Goal: Task Accomplishment & Management: Manage account settings

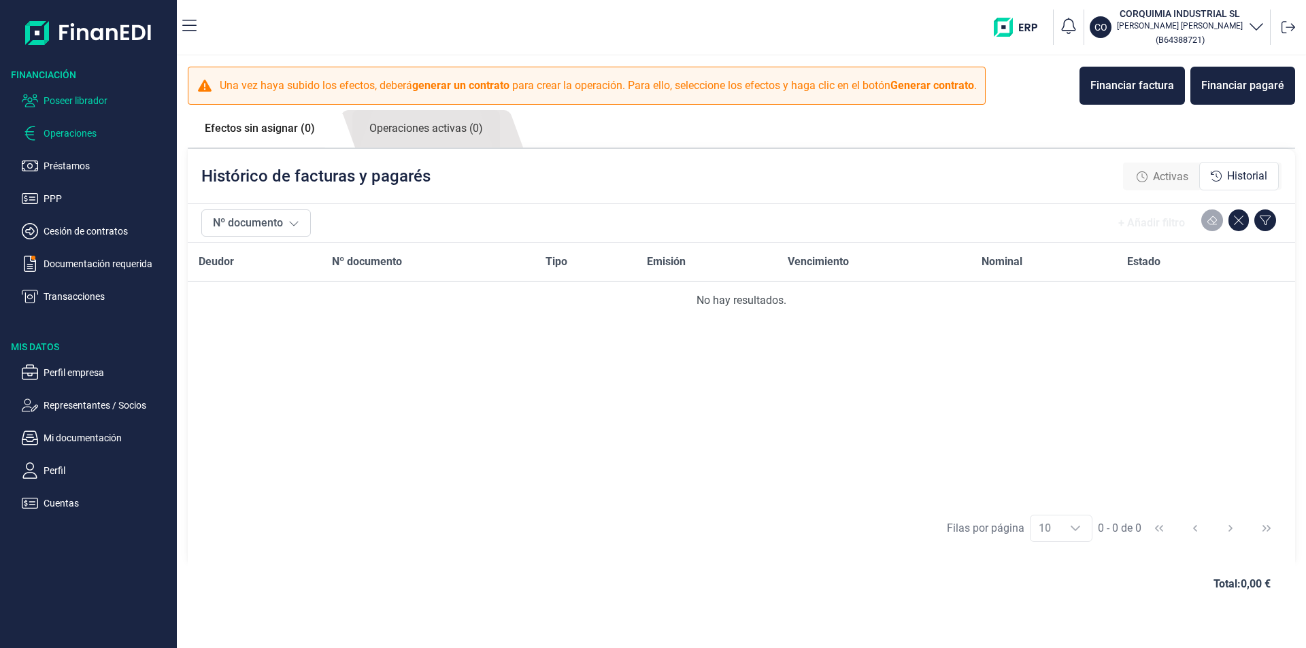
click at [80, 101] on p "Poseer librador" at bounding box center [108, 101] width 128 height 16
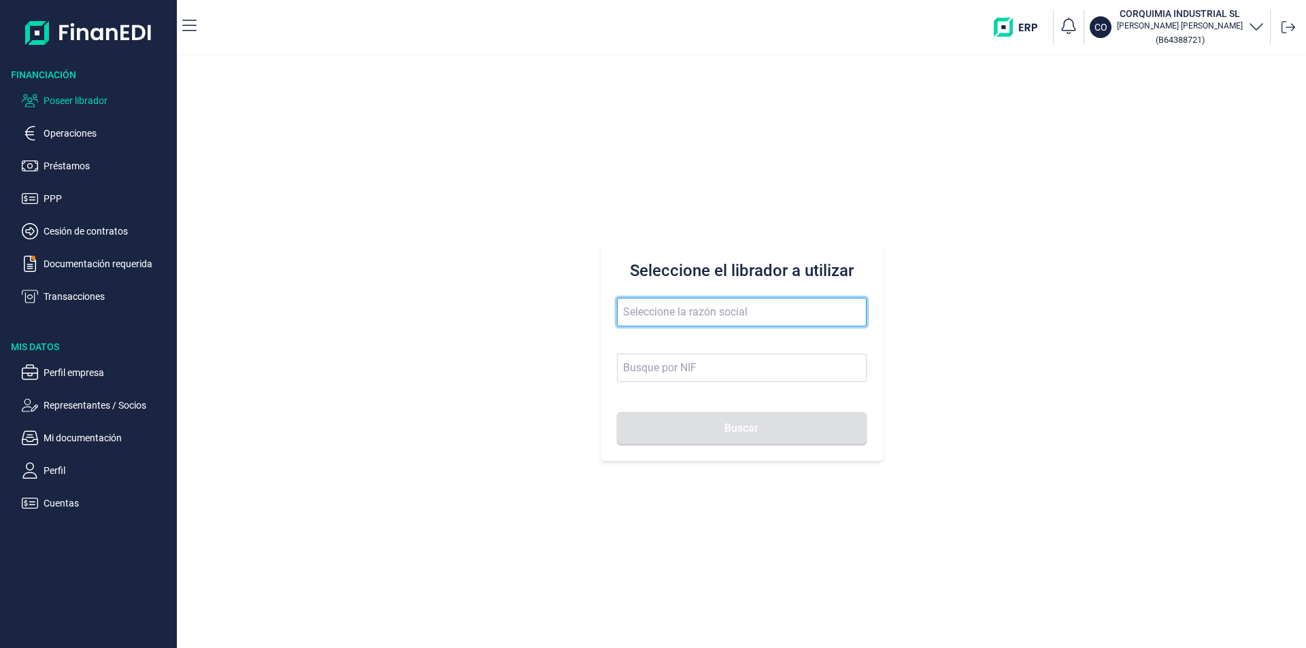
click at [650, 308] on input "text" at bounding box center [742, 312] width 250 height 29
click at [656, 308] on input "mecnia proj" at bounding box center [742, 312] width 250 height 29
click at [688, 310] on input "mencia proj" at bounding box center [742, 312] width 250 height 29
click at [617, 412] on button "Buscar" at bounding box center [742, 428] width 250 height 33
click at [688, 312] on input "mencia proj" at bounding box center [742, 312] width 250 height 29
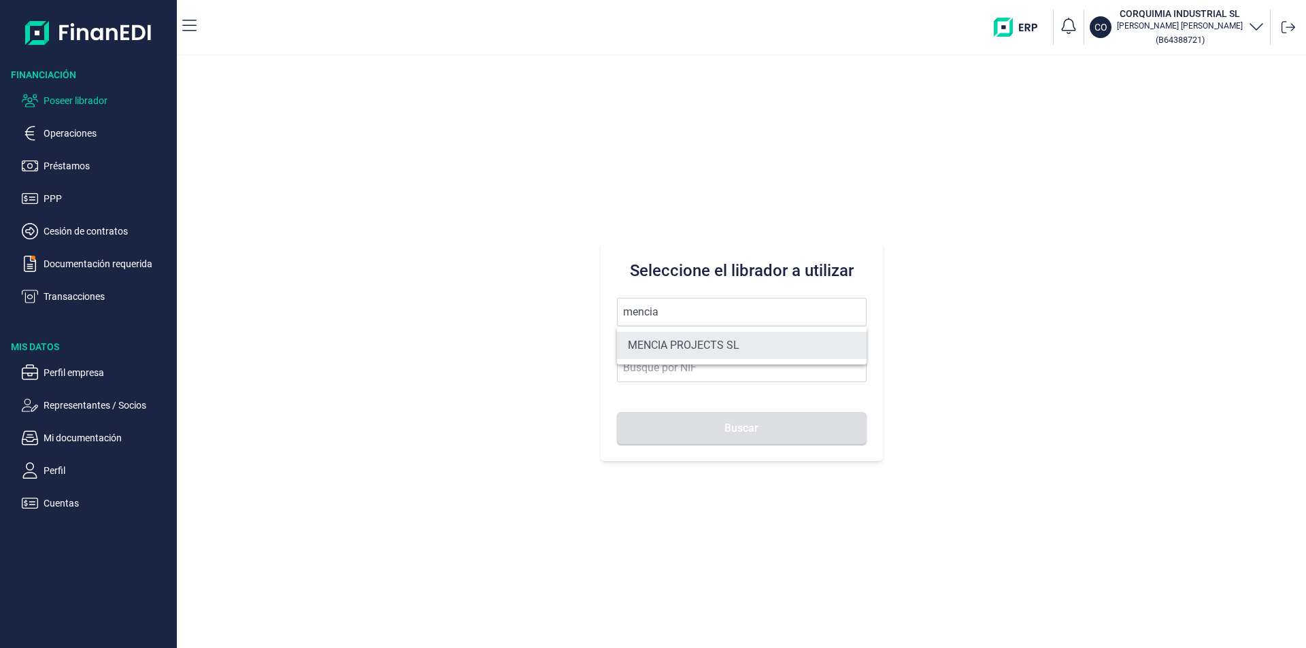
click at [698, 347] on li "MENCIA PROJECTS SL" at bounding box center [742, 345] width 250 height 27
type input "MENCIA PROJECTS SL"
type input "B14983282"
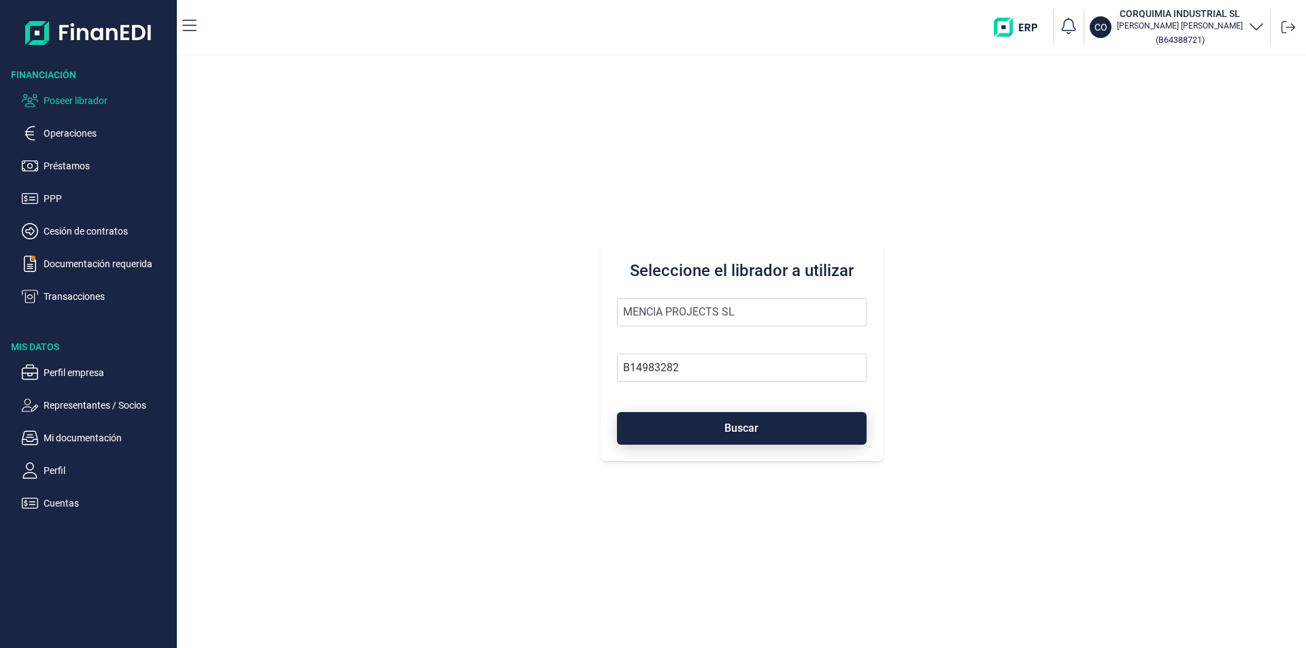
click at [722, 428] on button "Buscar" at bounding box center [742, 428] width 250 height 33
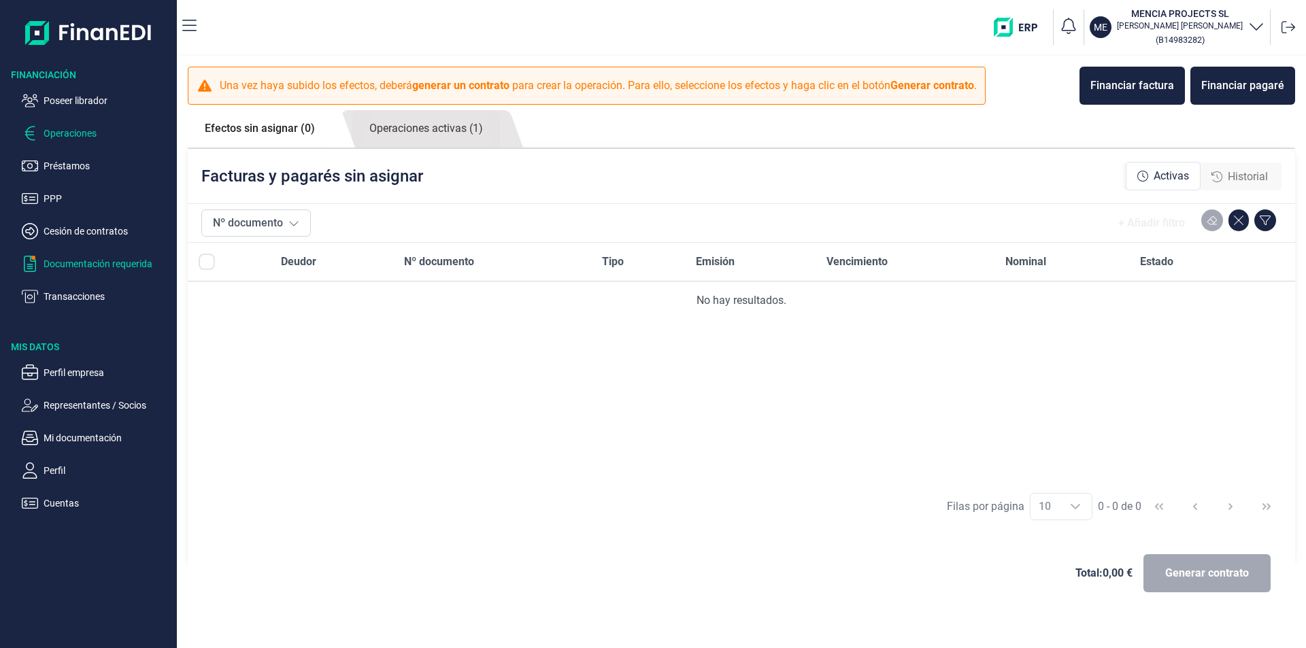
click at [81, 263] on p "Documentación requerida" at bounding box center [108, 264] width 128 height 16
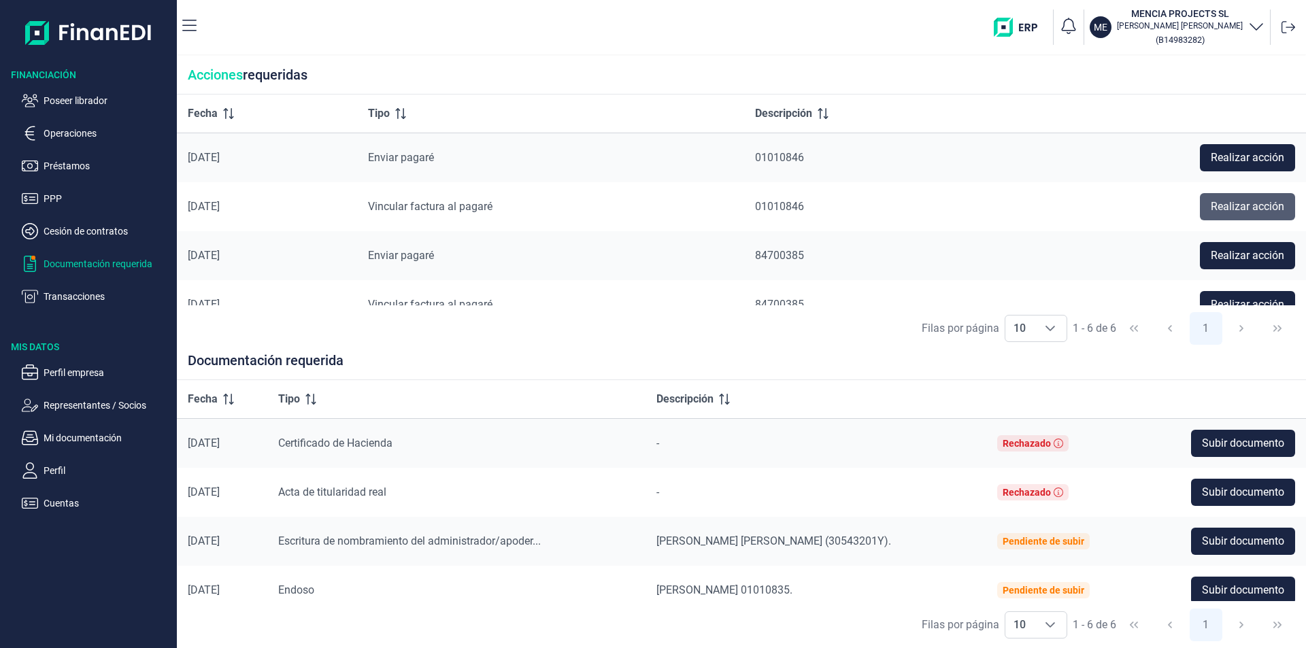
click at [1230, 201] on span "Realizar acción" at bounding box center [1247, 207] width 73 height 16
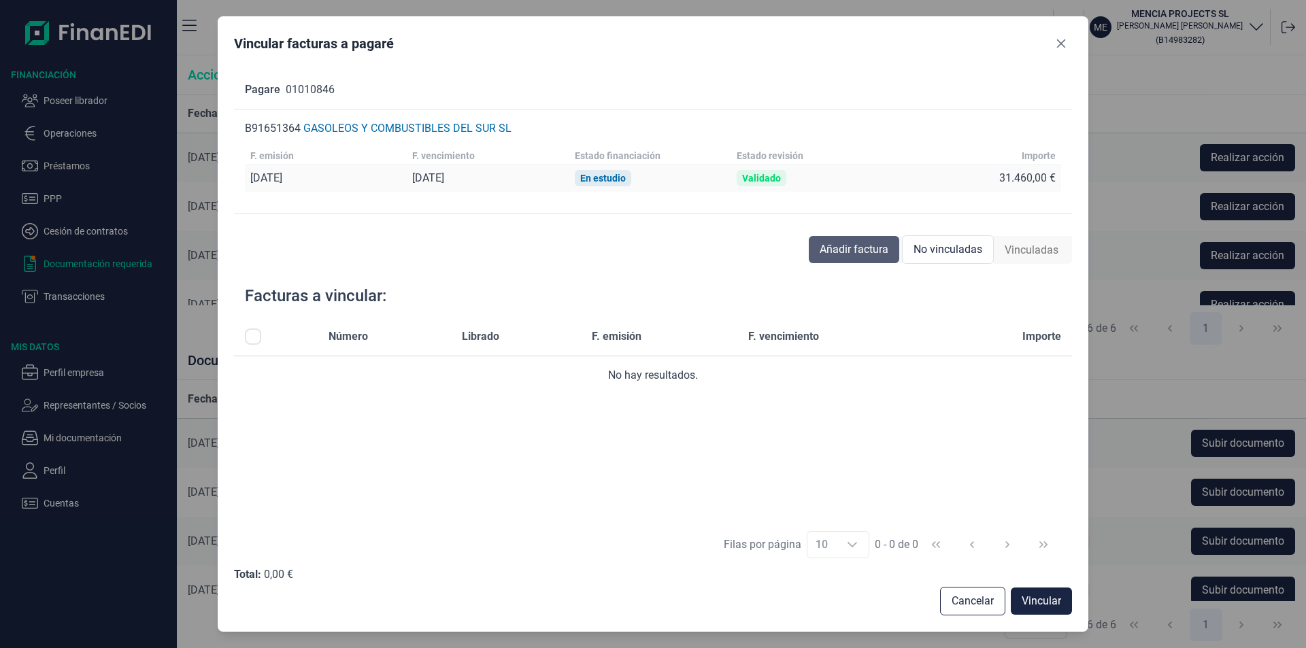
click at [841, 250] on span "Añadir factura" at bounding box center [854, 249] width 69 height 16
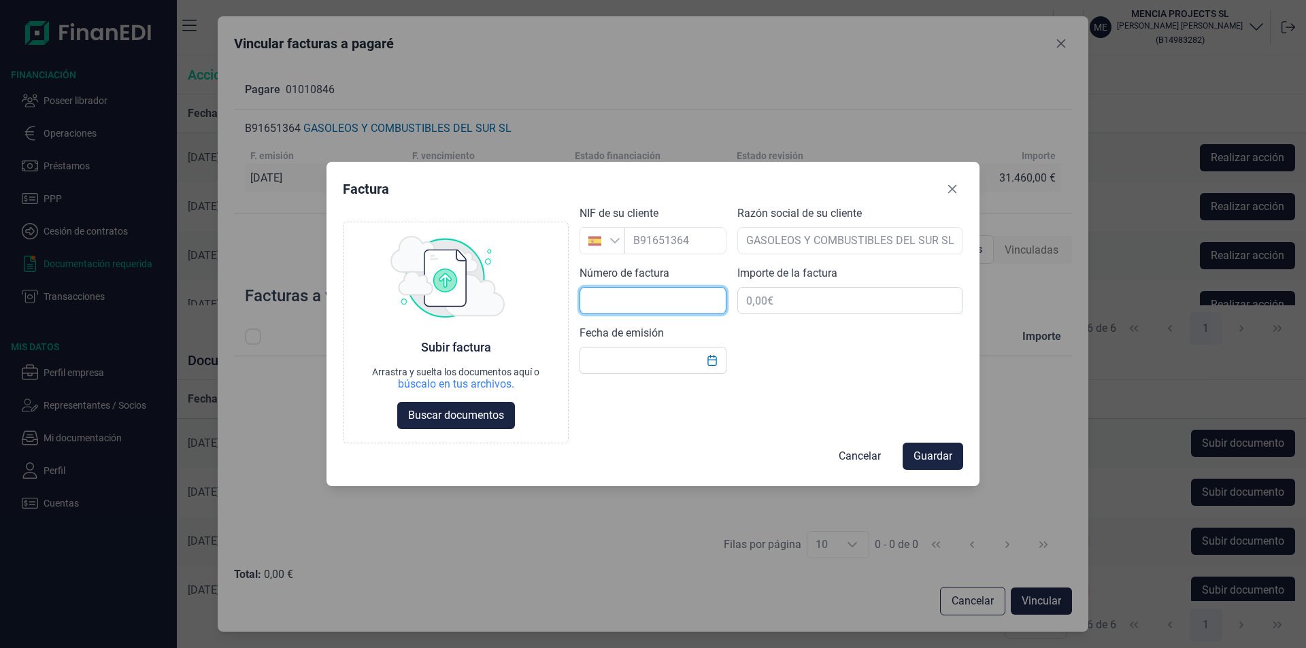
click at [602, 302] on input "text" at bounding box center [653, 300] width 147 height 27
type input "010/2025"
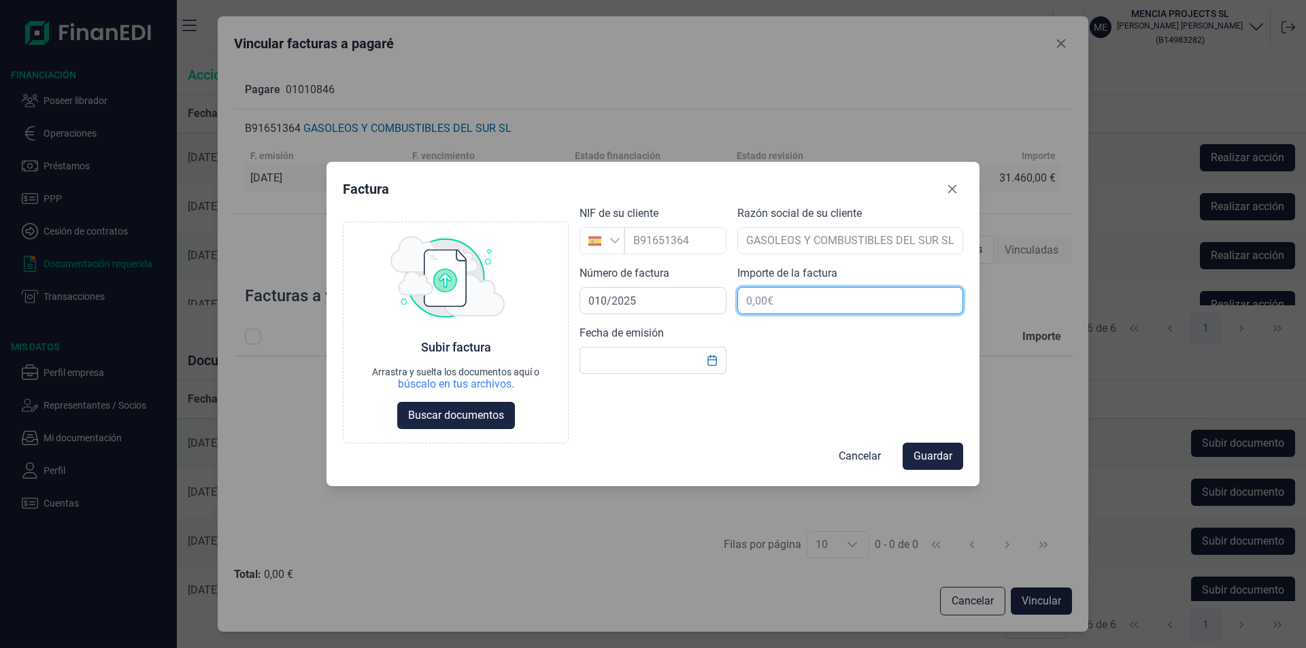
click at [781, 304] on input "text" at bounding box center [850, 300] width 226 height 27
click at [760, 301] on input "text" at bounding box center [850, 300] width 226 height 27
type input "94.380,00 €"
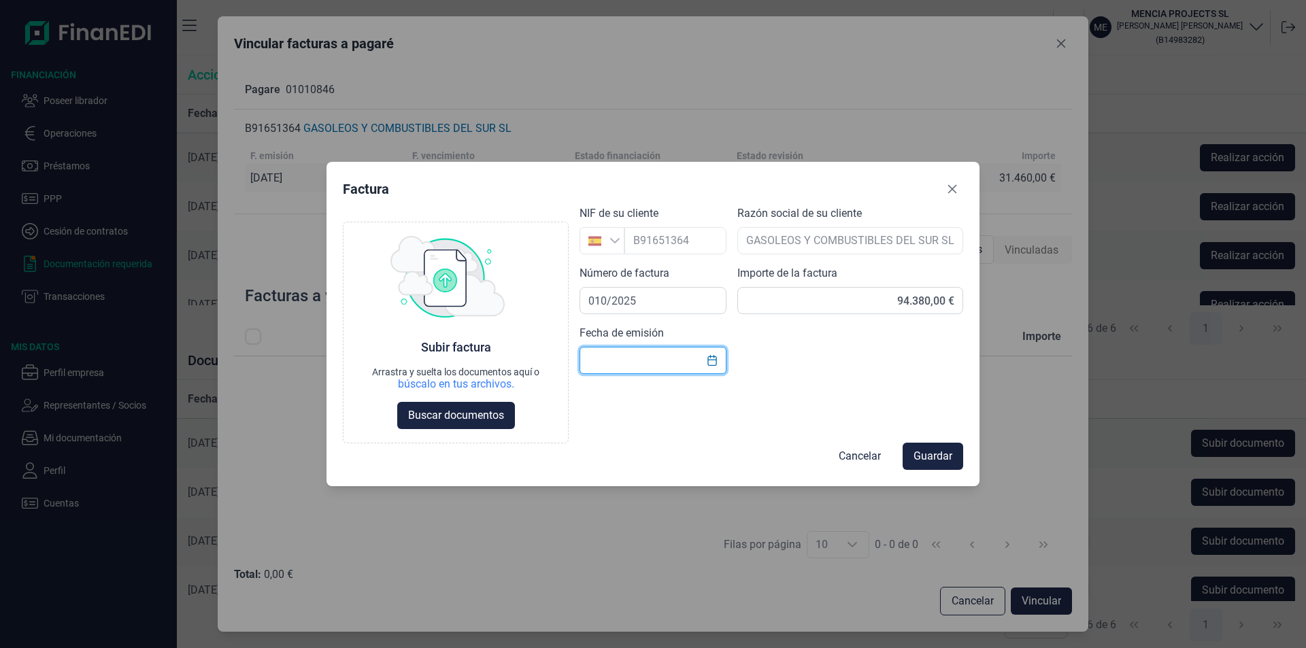
click at [637, 358] on input "text" at bounding box center [653, 360] width 147 height 27
type input "[DATE]"
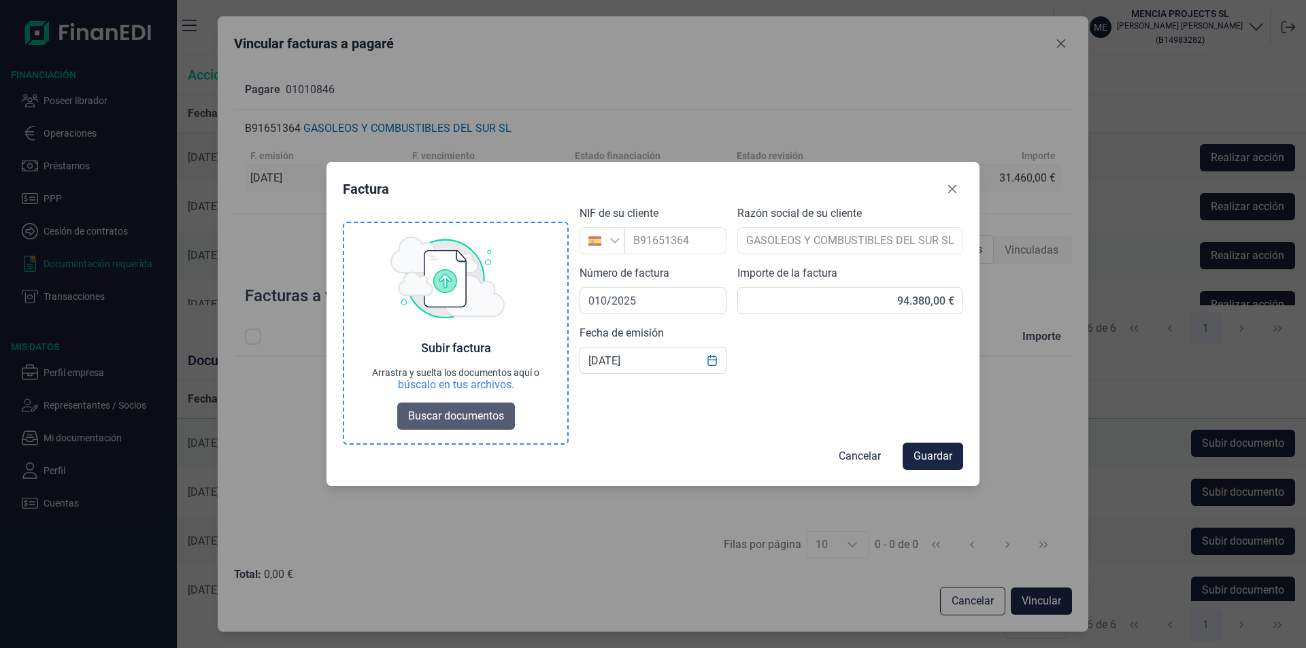
click at [422, 416] on span "Buscar documentos" at bounding box center [456, 416] width 96 height 16
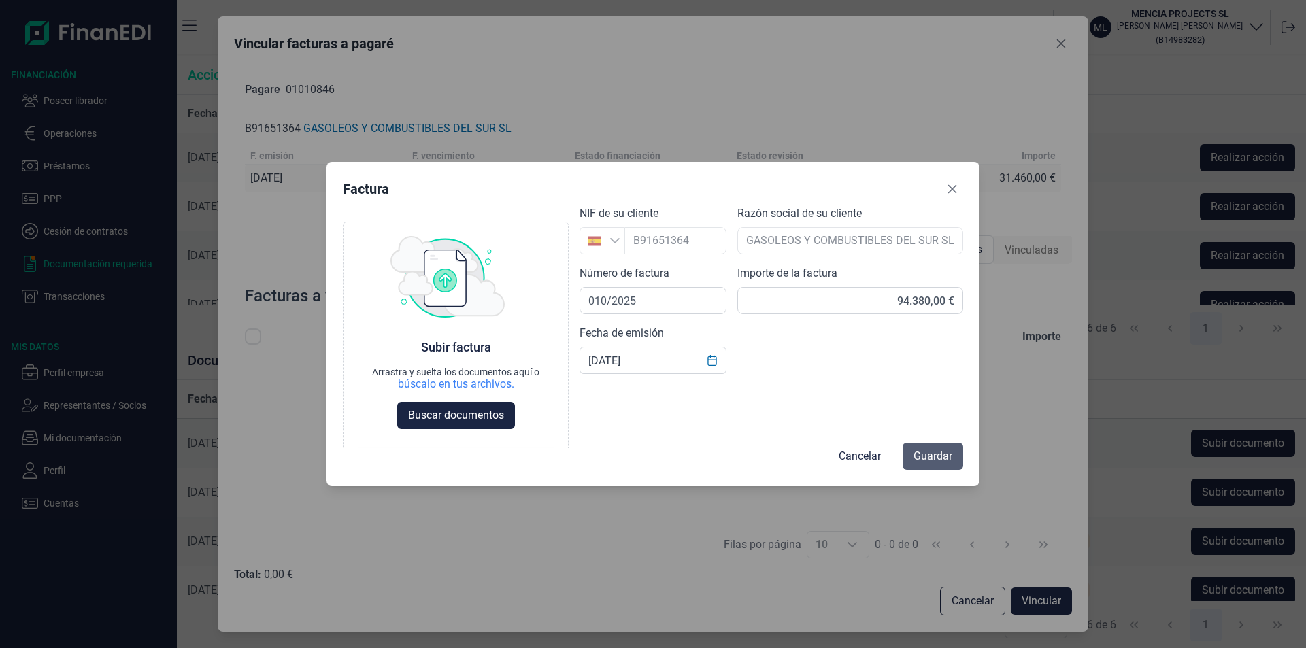
click at [931, 456] on span "Guardar" at bounding box center [933, 456] width 39 height 16
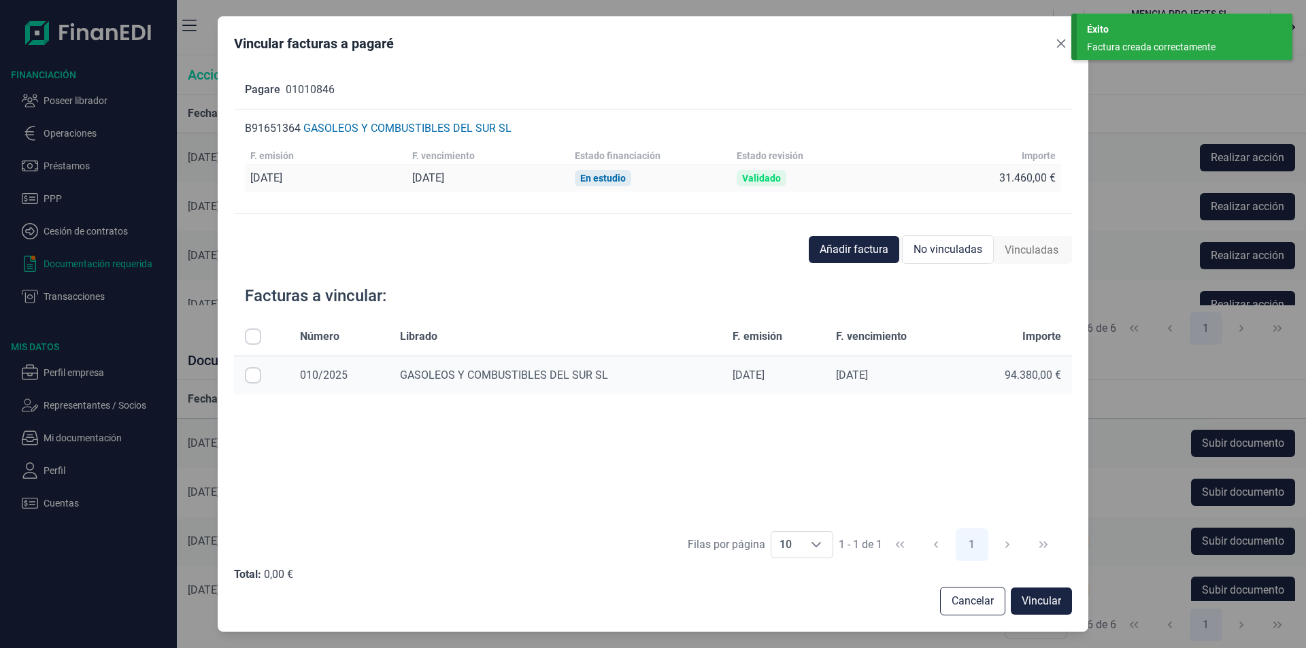
click at [249, 374] on input "Row Selected null" at bounding box center [253, 375] width 16 height 16
checkbox input "true"
click at [1038, 603] on span "Vincular" at bounding box center [1041, 601] width 39 height 16
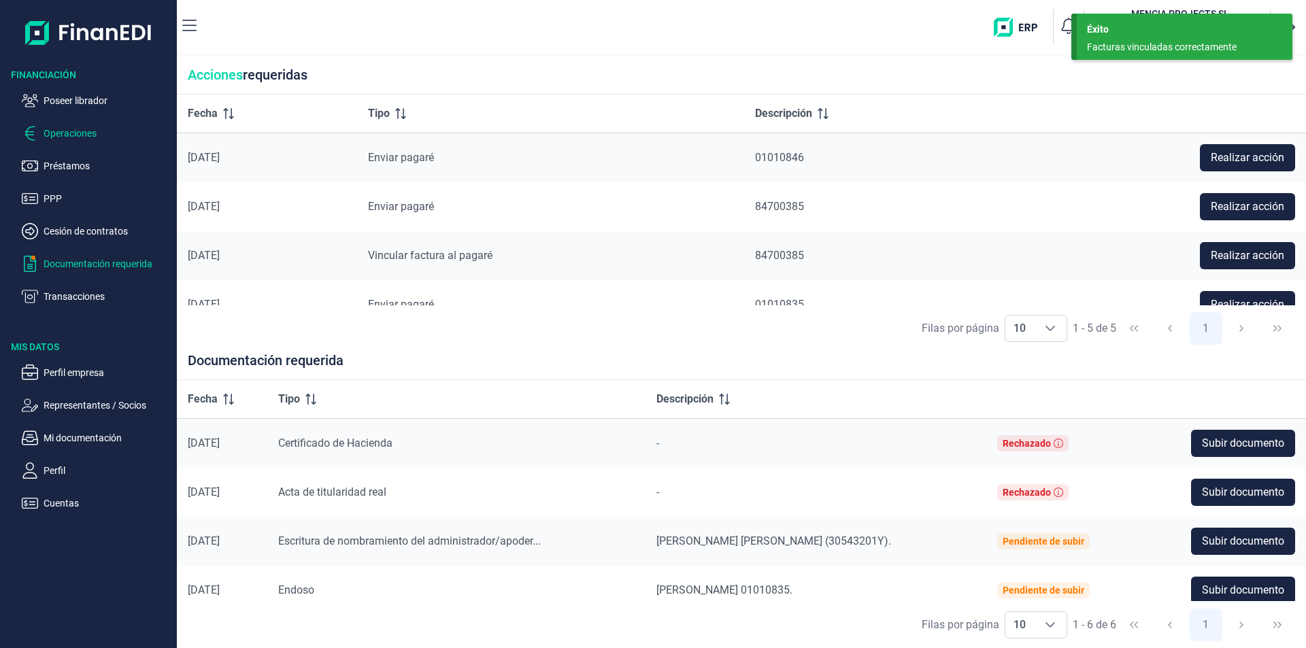
click at [86, 133] on p "Operaciones" at bounding box center [108, 133] width 128 height 16
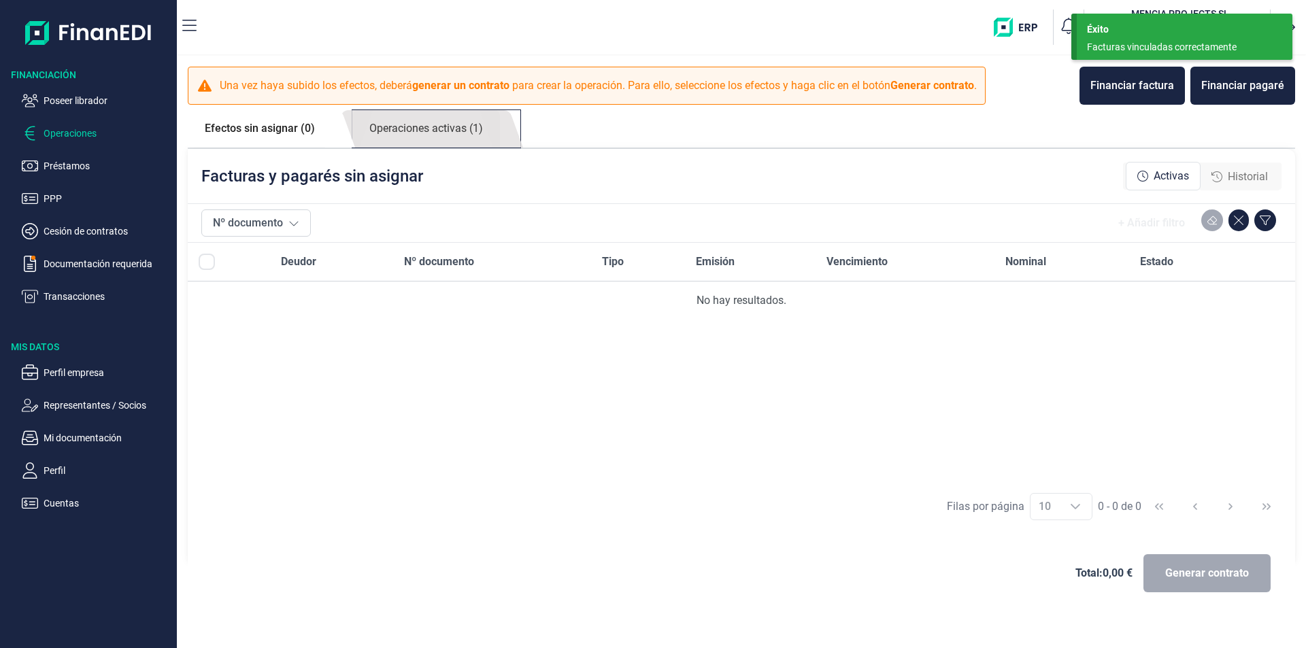
click at [448, 132] on link "Operaciones activas (1)" at bounding box center [426, 128] width 148 height 37
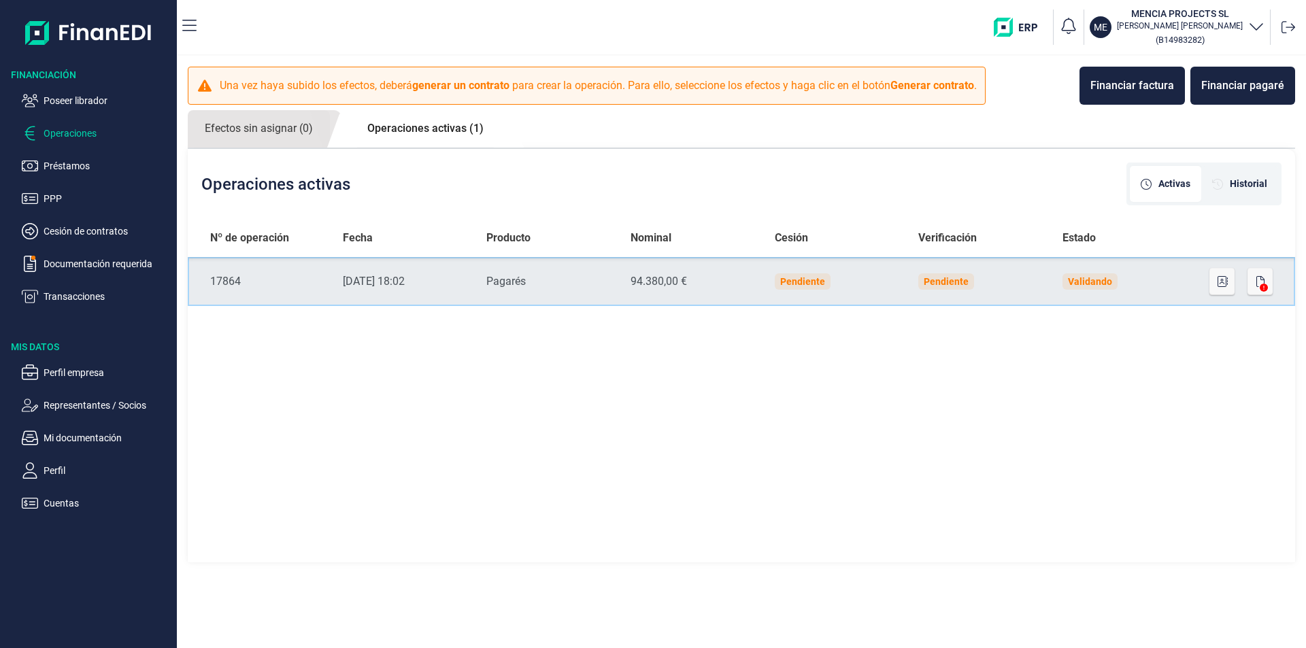
click at [1178, 278] on td "Validando" at bounding box center [1124, 281] width 144 height 49
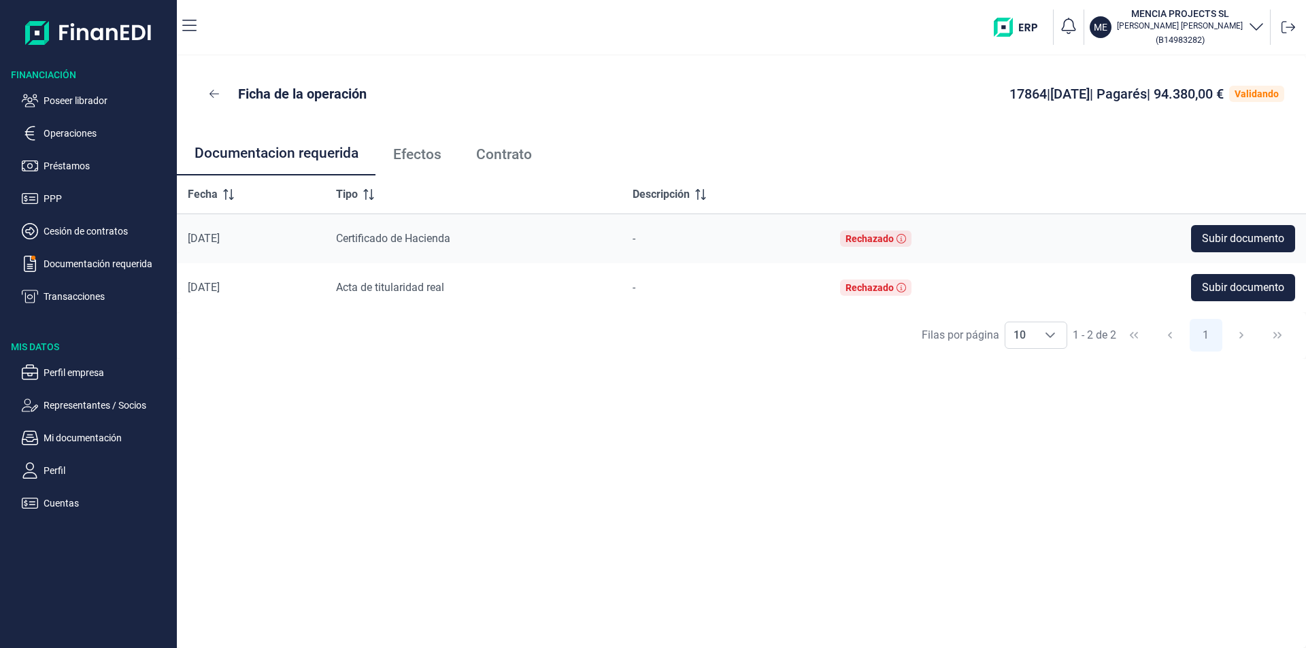
click at [433, 158] on span "Efectos" at bounding box center [417, 155] width 48 height 14
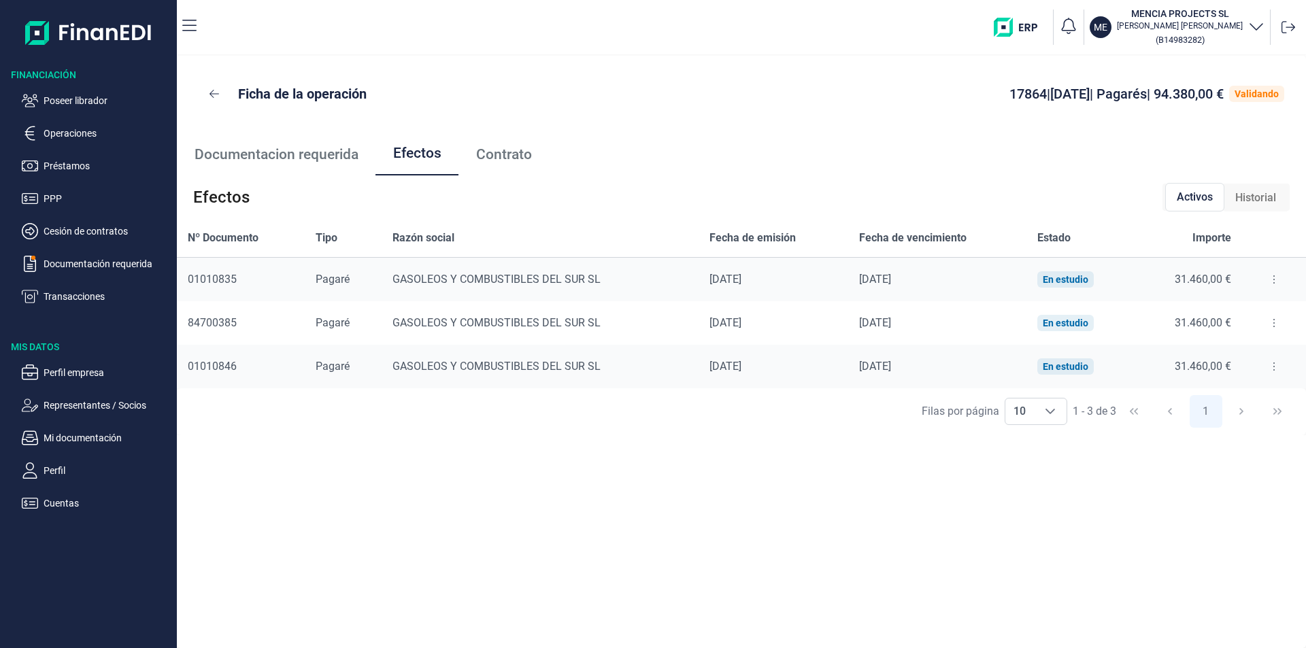
click at [1273, 279] on icon at bounding box center [1274, 279] width 3 height 11
click at [1235, 314] on span "Detalles efecto" at bounding box center [1229, 314] width 62 height 14
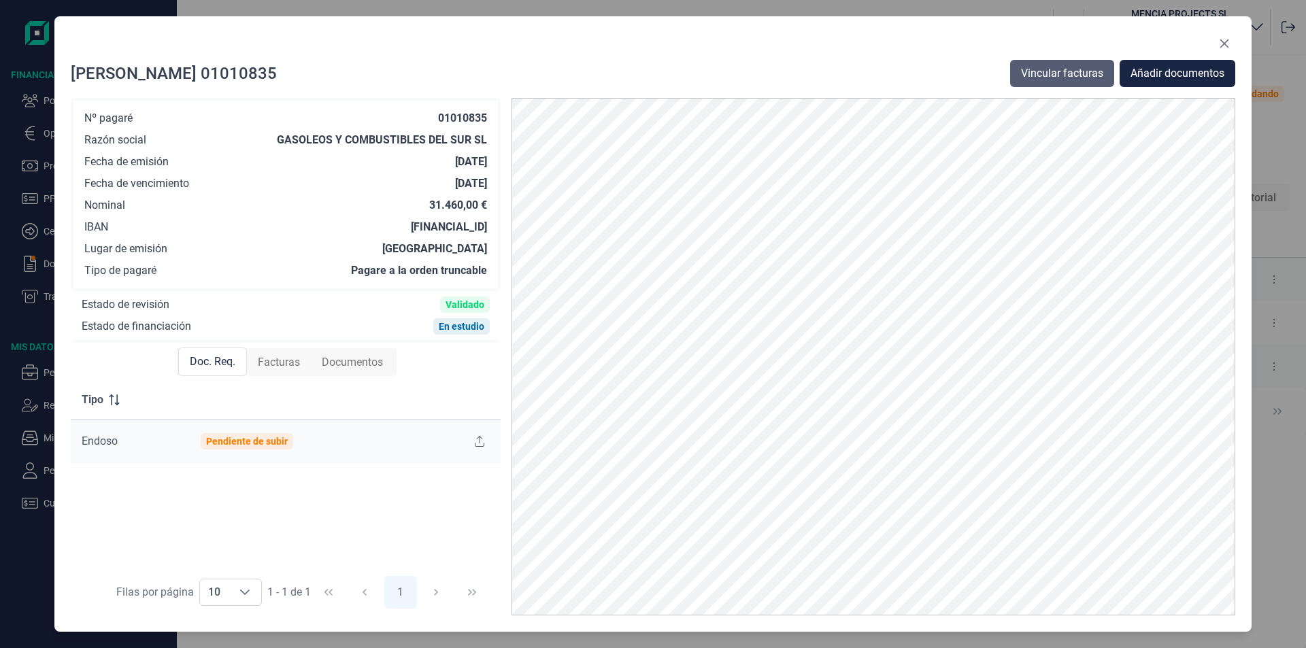
click at [1048, 67] on span "Vincular facturas" at bounding box center [1062, 73] width 82 height 16
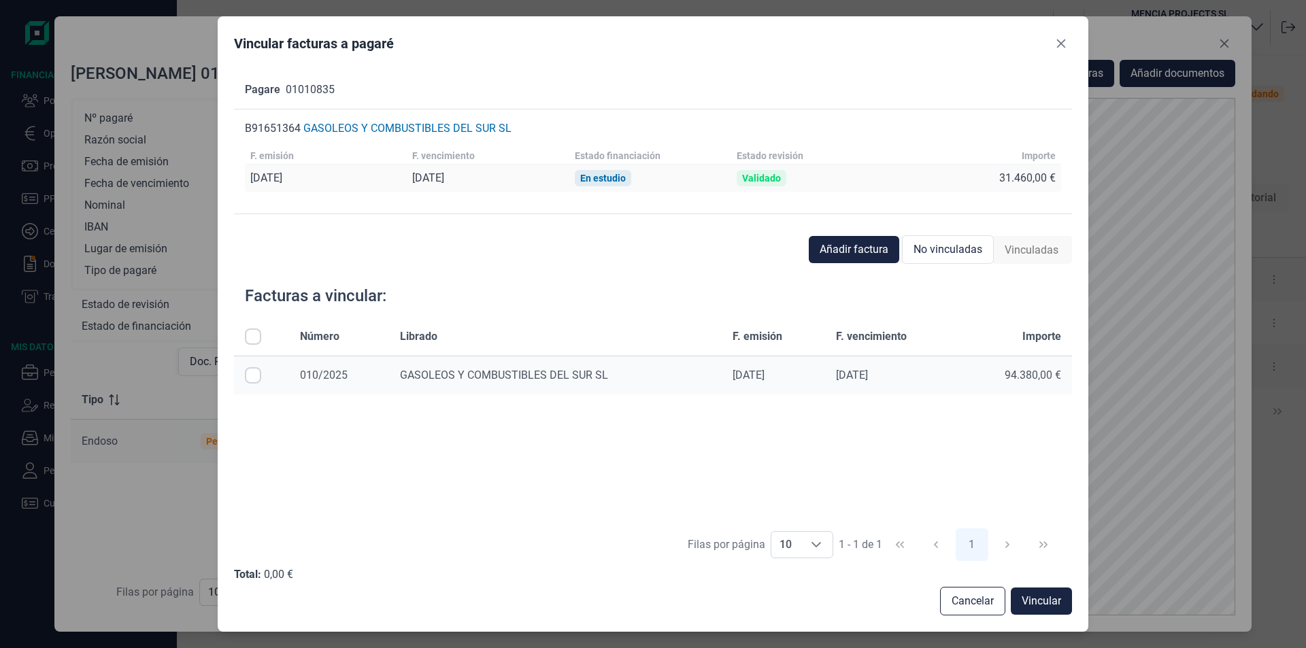
click at [252, 374] on input "Row Selected null" at bounding box center [253, 375] width 16 height 16
checkbox input "true"
click at [1046, 597] on span "Vincular" at bounding box center [1041, 601] width 39 height 16
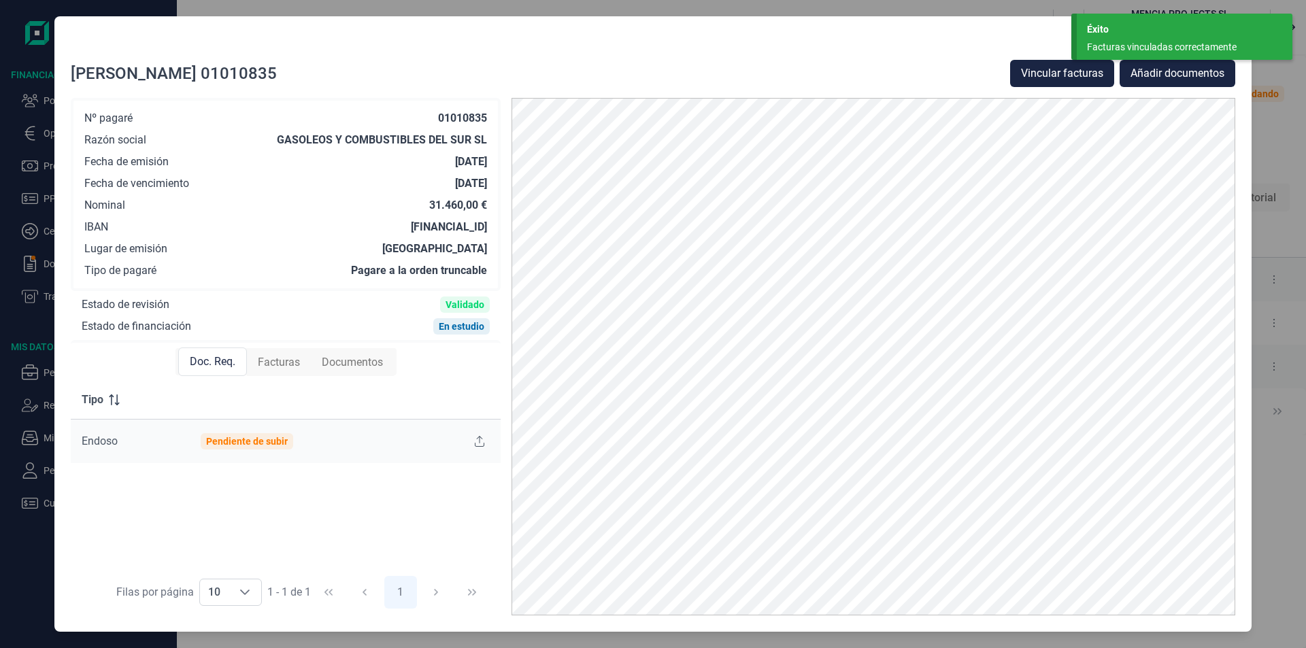
click at [984, 36] on div at bounding box center [653, 46] width 1165 height 27
drag, startPoint x: 1150, startPoint y: 40, endPoint x: 1224, endPoint y: 50, distance: 74.8
click at [1150, 40] on div "Facturas vinculadas correctamente" at bounding box center [1179, 47] width 185 height 14
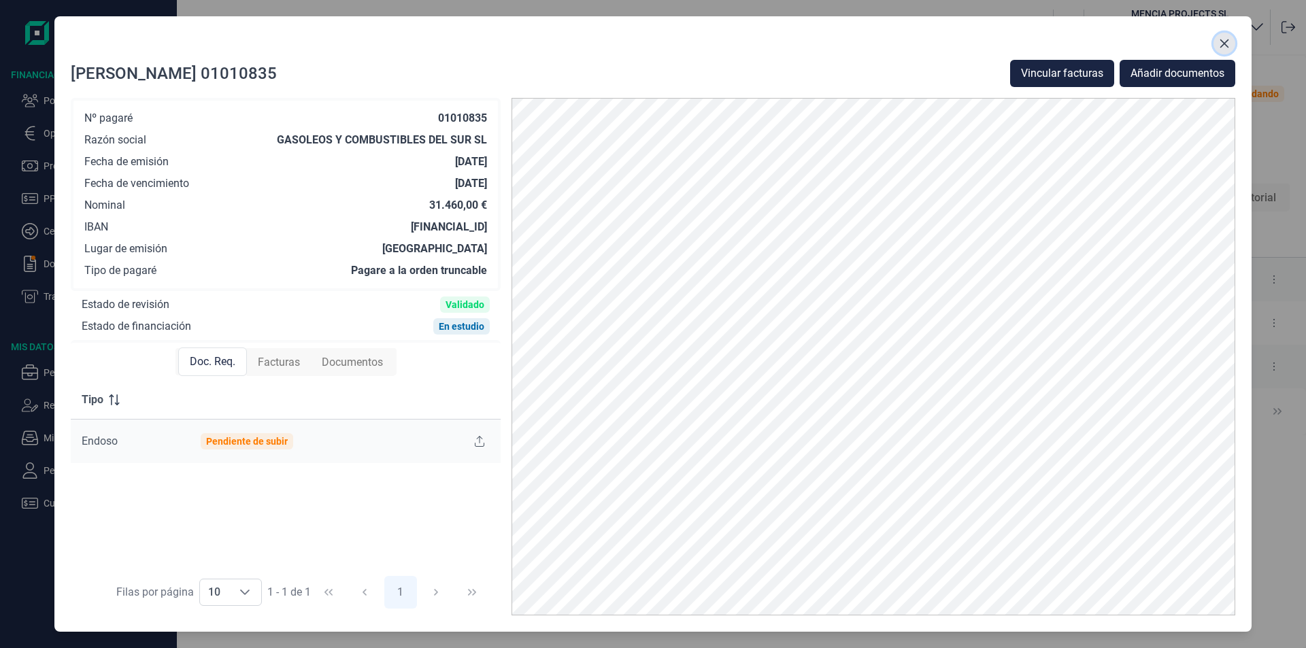
click at [1224, 43] on icon "Close" at bounding box center [1224, 43] width 9 height 9
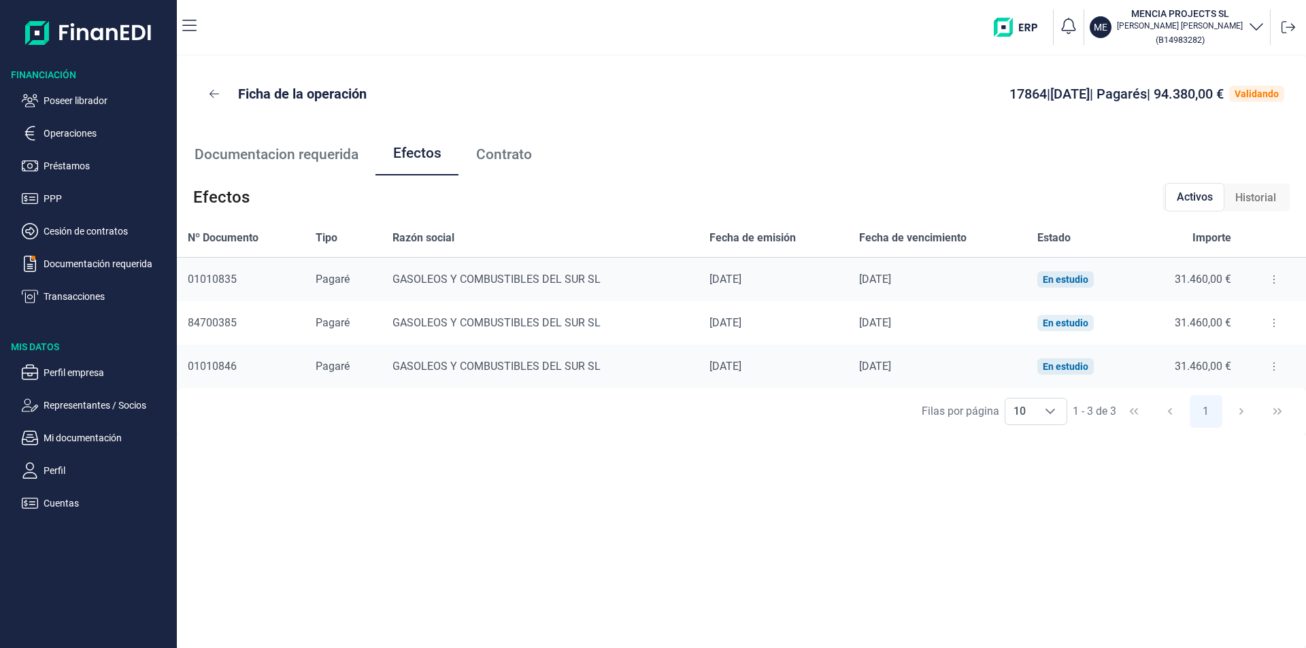
click at [1273, 324] on icon at bounding box center [1274, 323] width 3 height 11
click at [1239, 359] on span "Detalles efecto" at bounding box center [1229, 357] width 62 height 14
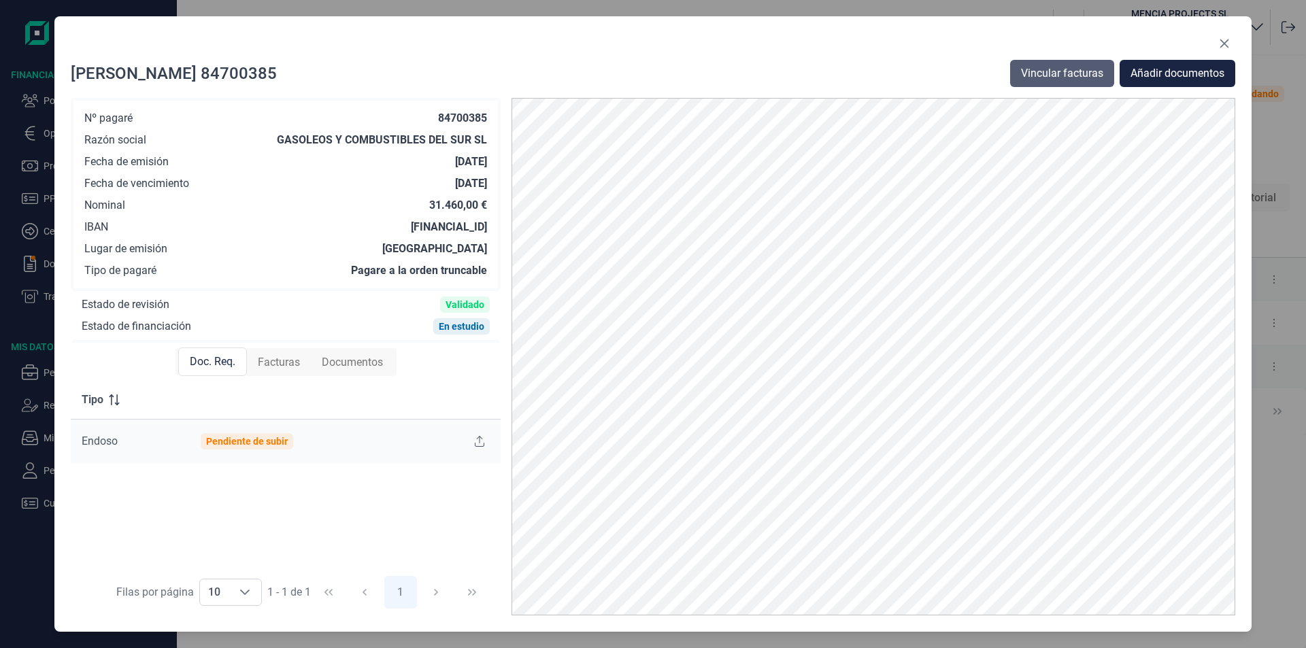
click at [1046, 76] on span "Vincular facturas" at bounding box center [1062, 73] width 82 height 16
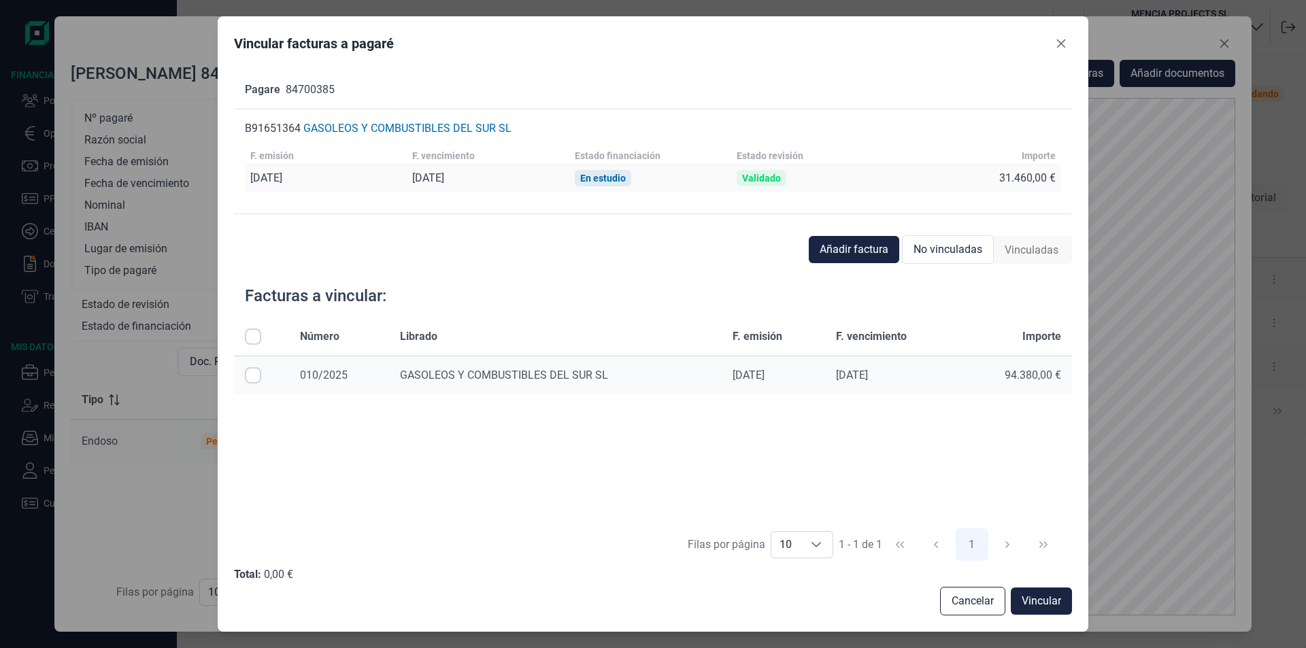
click at [261, 378] on td at bounding box center [261, 375] width 55 height 39
click at [254, 375] on input "Row Selected null" at bounding box center [253, 375] width 16 height 16
checkbox input "true"
click at [1035, 603] on span "Vincular" at bounding box center [1041, 601] width 39 height 16
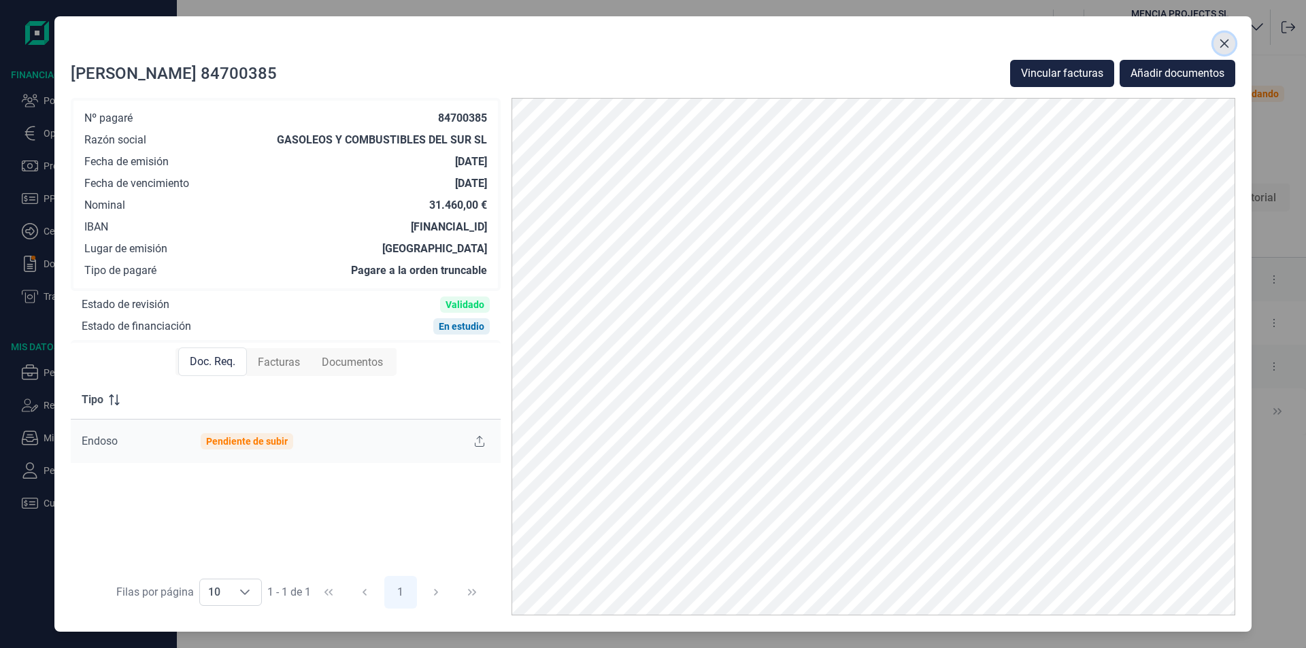
click at [1222, 44] on icon "Close" at bounding box center [1224, 43] width 11 height 11
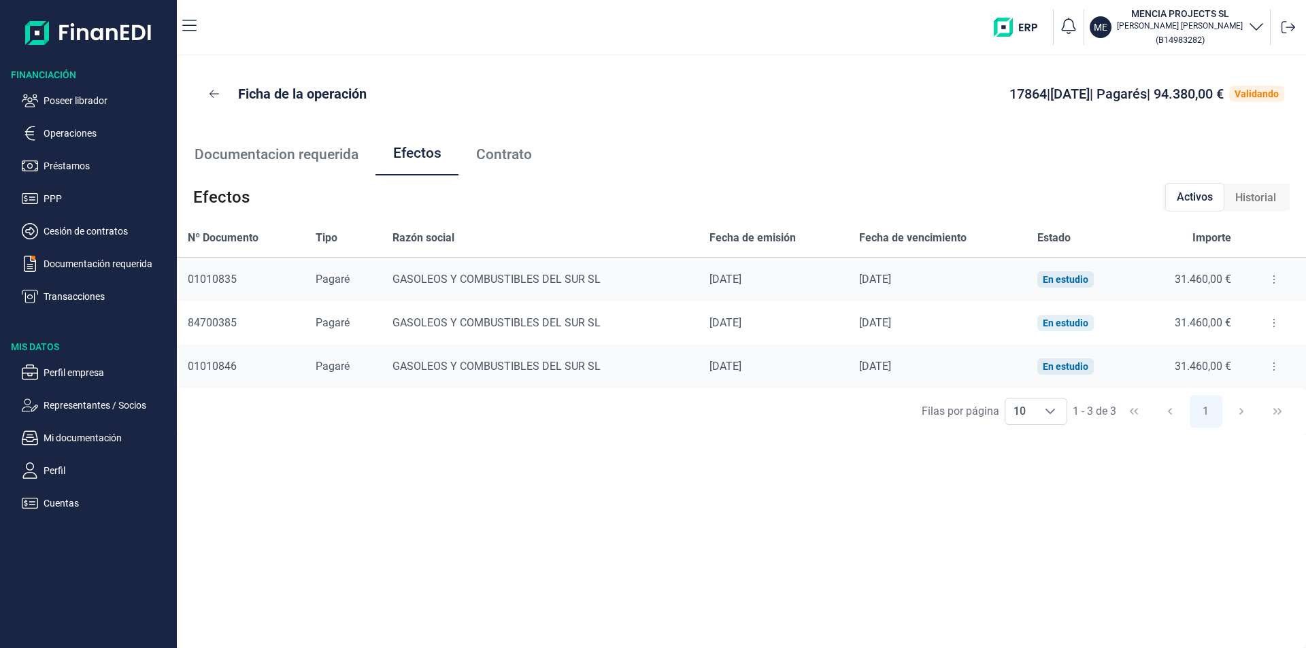
click at [1273, 367] on icon at bounding box center [1274, 366] width 3 height 11
click at [1212, 404] on span "Detalles efecto" at bounding box center [1229, 401] width 62 height 14
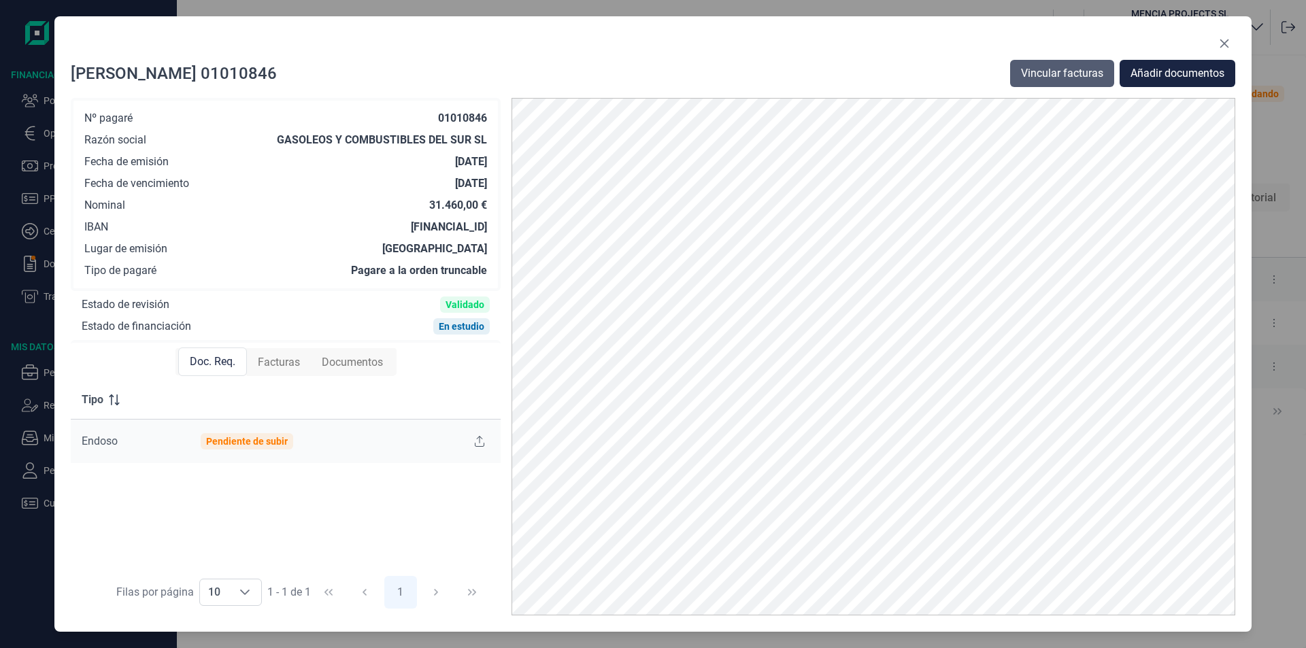
click at [1069, 81] on span "Vincular facturas" at bounding box center [1062, 73] width 82 height 16
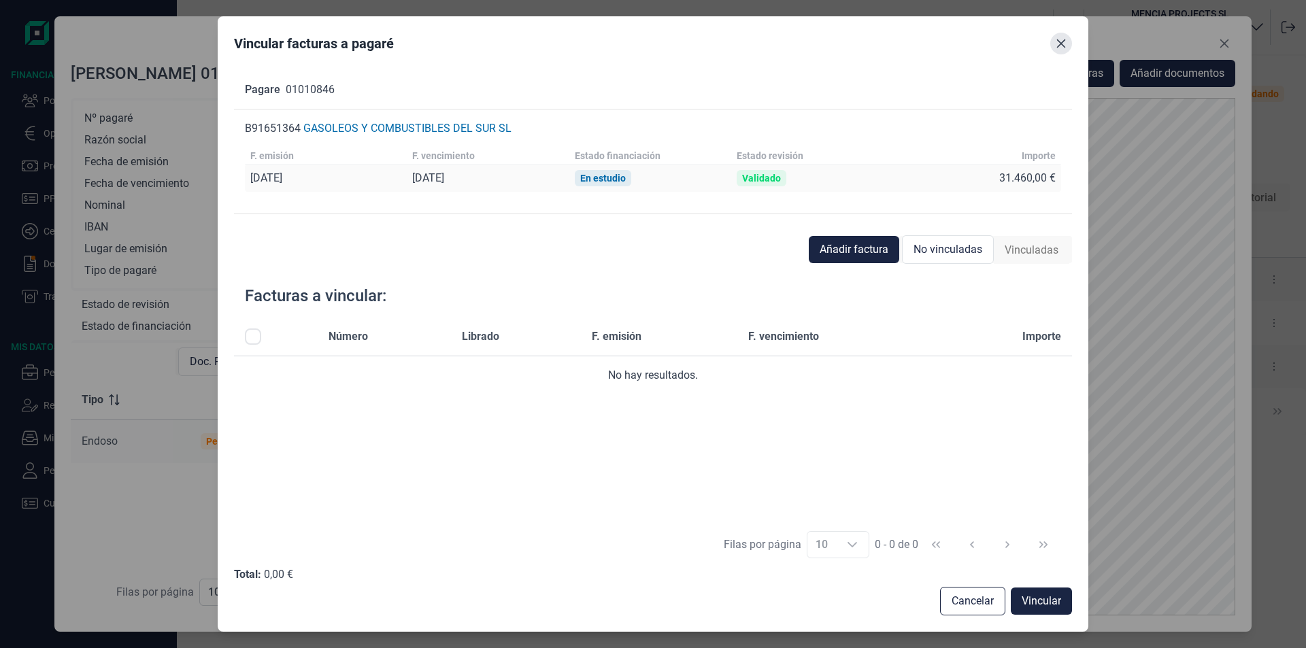
click at [1064, 45] on icon "Close" at bounding box center [1061, 43] width 11 height 11
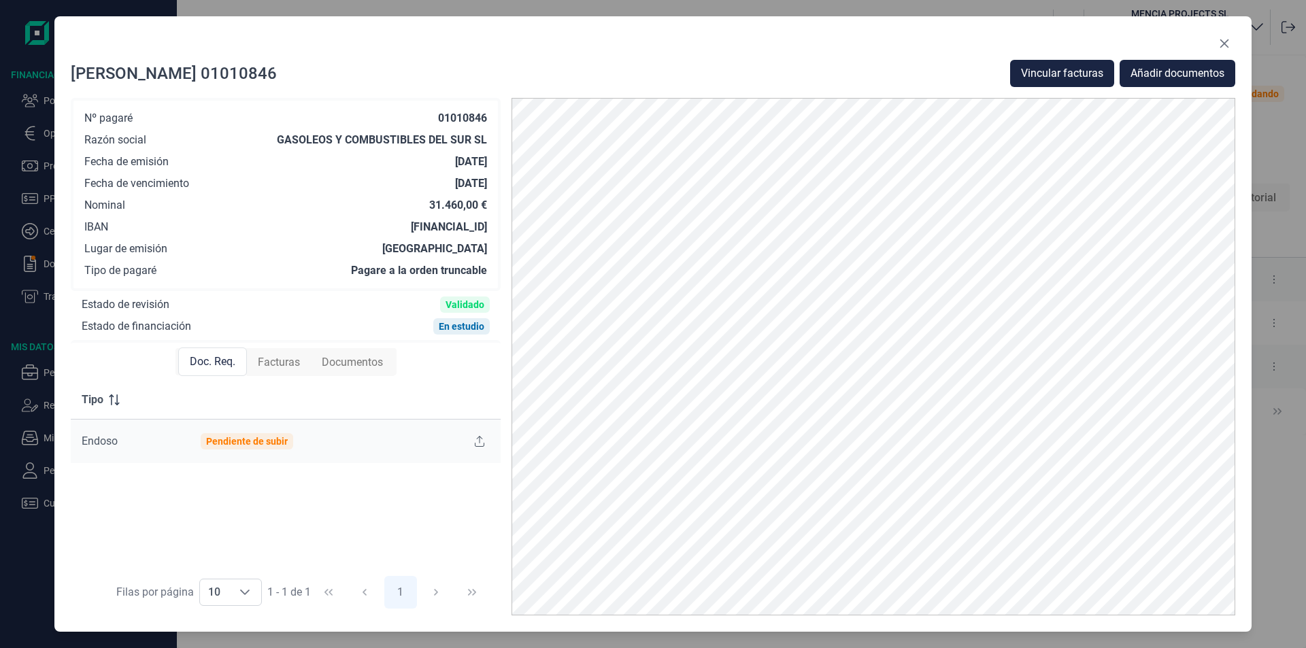
click at [293, 366] on span "Facturas" at bounding box center [279, 362] width 42 height 16
click at [1226, 41] on icon "Close" at bounding box center [1224, 43] width 9 height 9
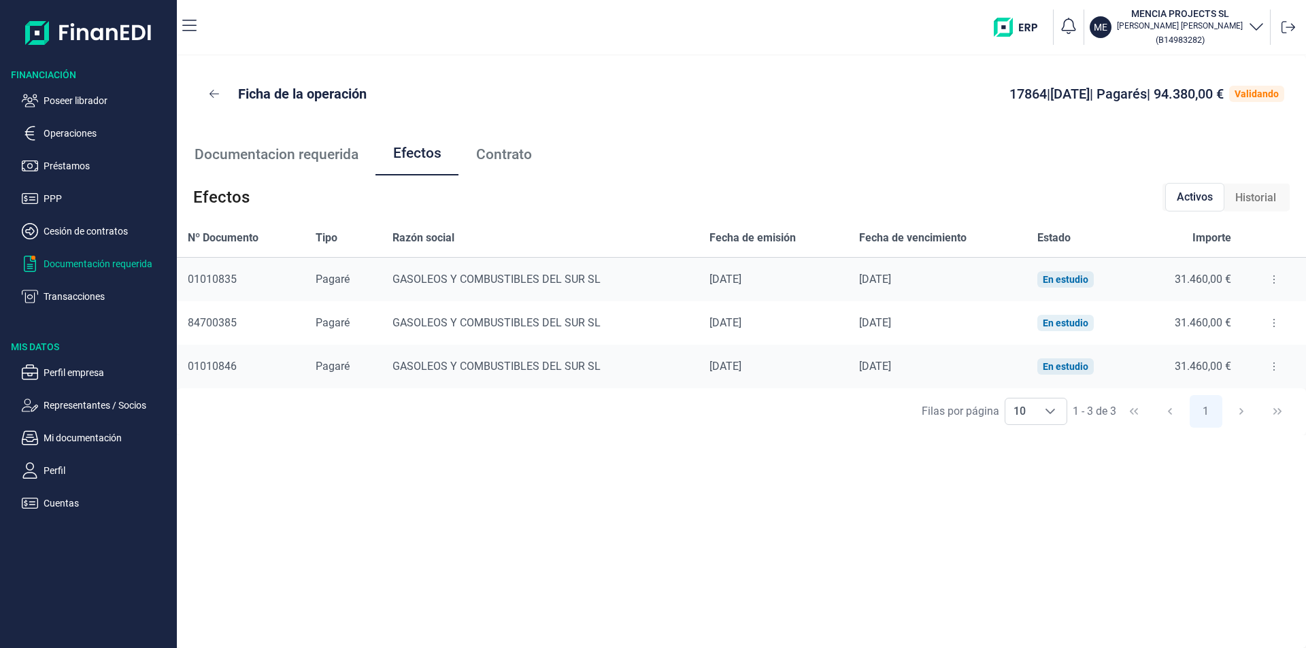
click at [84, 265] on p "Documentación requerida" at bounding box center [108, 264] width 128 height 16
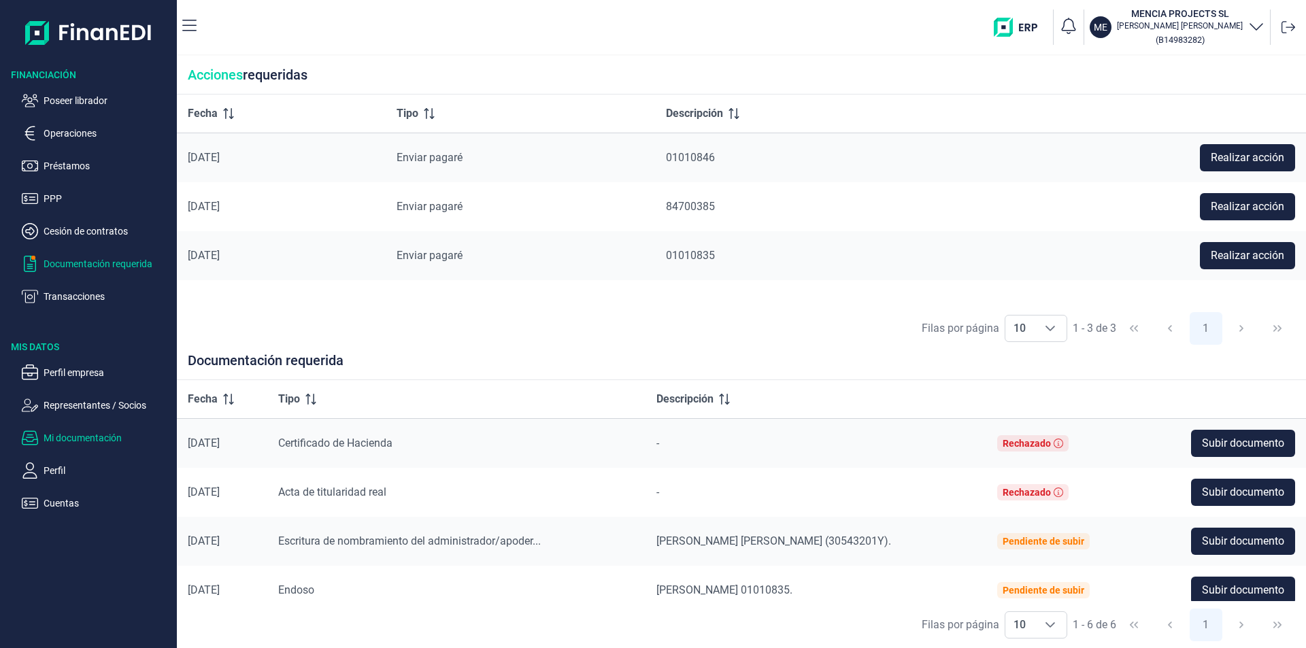
click at [80, 440] on p "Mi documentación" at bounding box center [108, 438] width 128 height 16
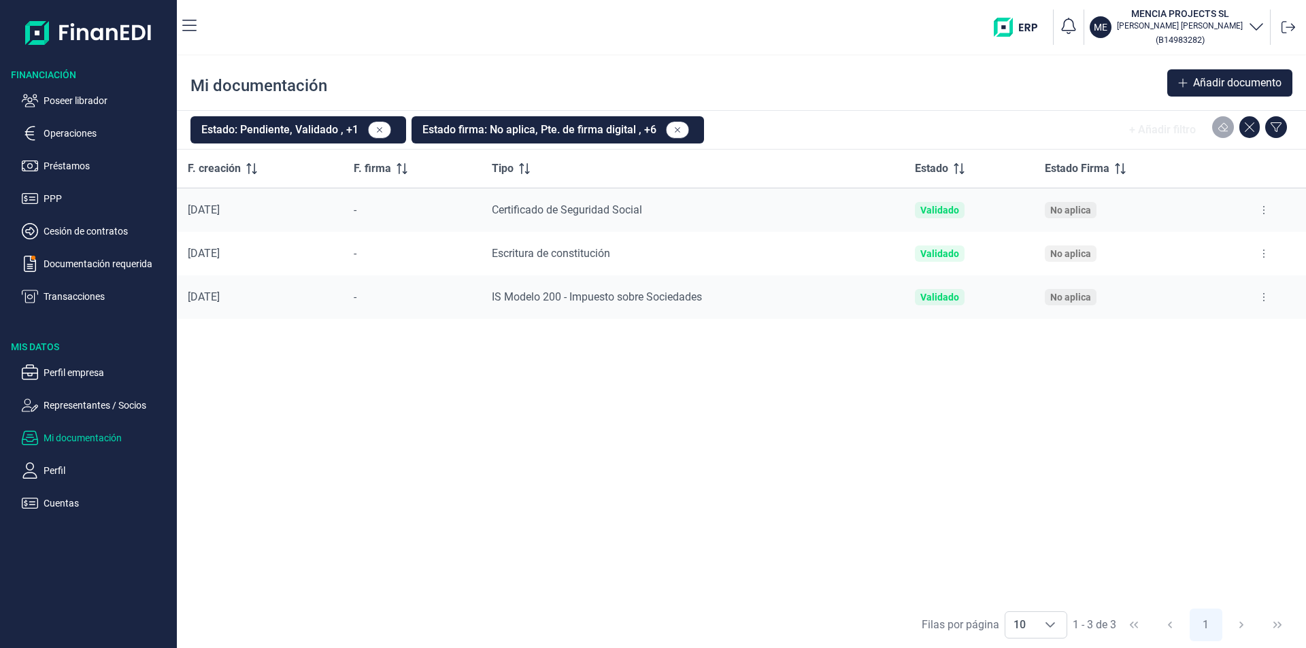
click at [1265, 297] on button at bounding box center [1264, 297] width 24 height 22
click at [1194, 331] on span "Ver documento" at bounding box center [1180, 331] width 65 height 14
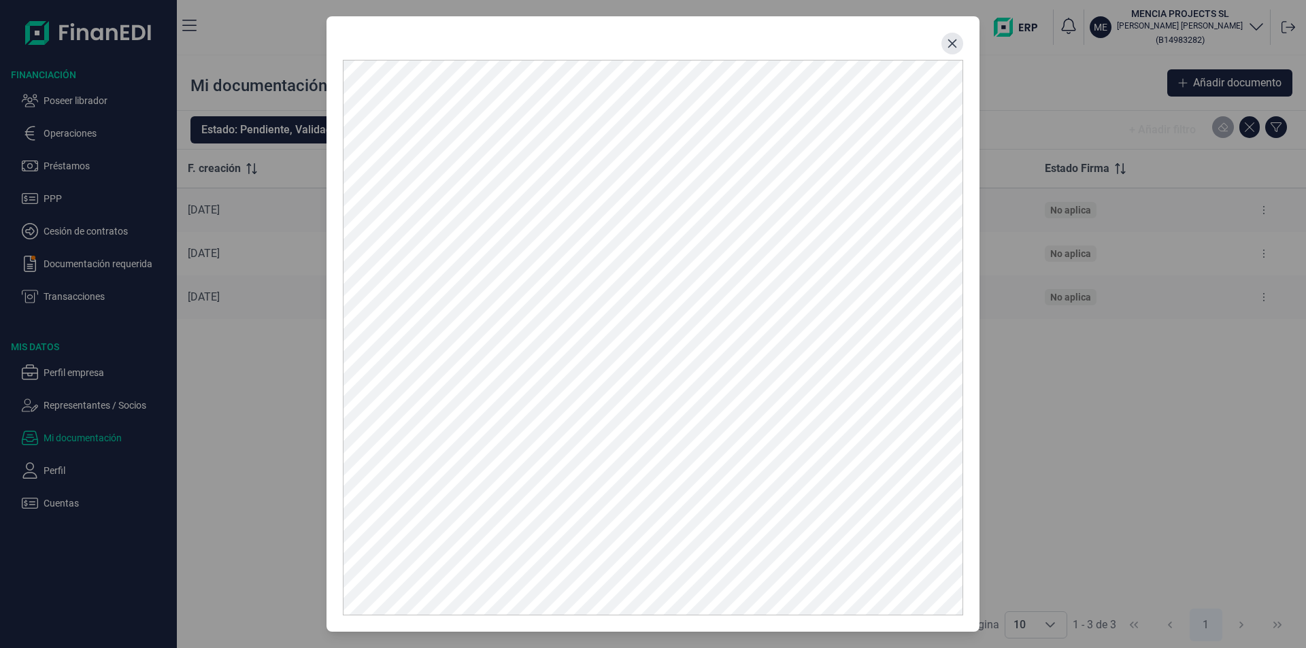
click at [950, 41] on icon "Close" at bounding box center [952, 43] width 9 height 9
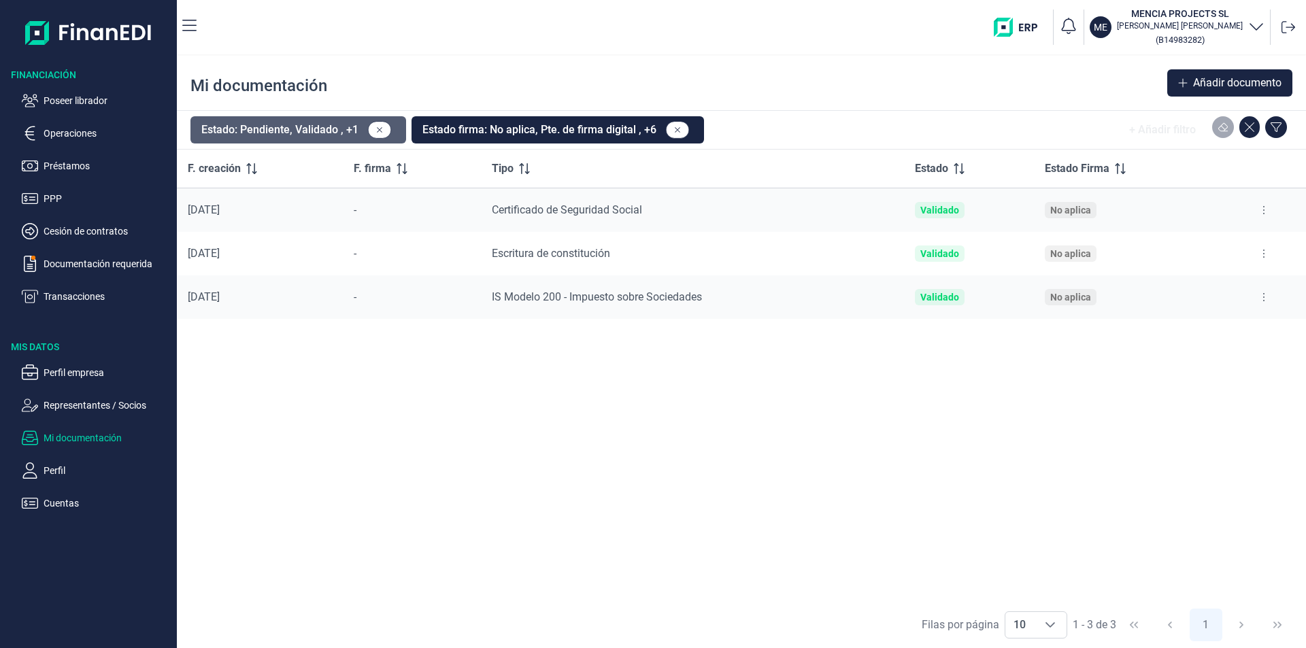
click at [291, 133] on button "Estado: Pendiente, Validado , +1" at bounding box center [298, 129] width 216 height 27
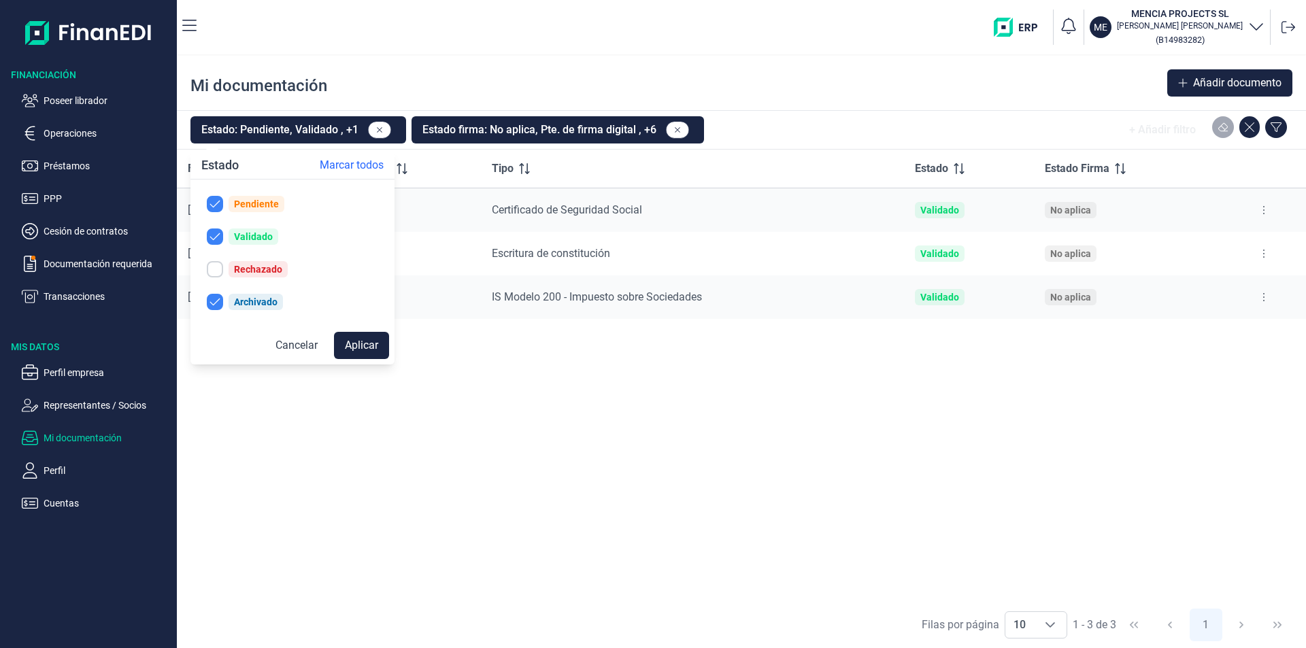
click at [218, 270] on input "checkbox" at bounding box center [215, 269] width 16 height 16
checkbox input "true"
click at [357, 348] on button "Aplicar" at bounding box center [361, 345] width 55 height 27
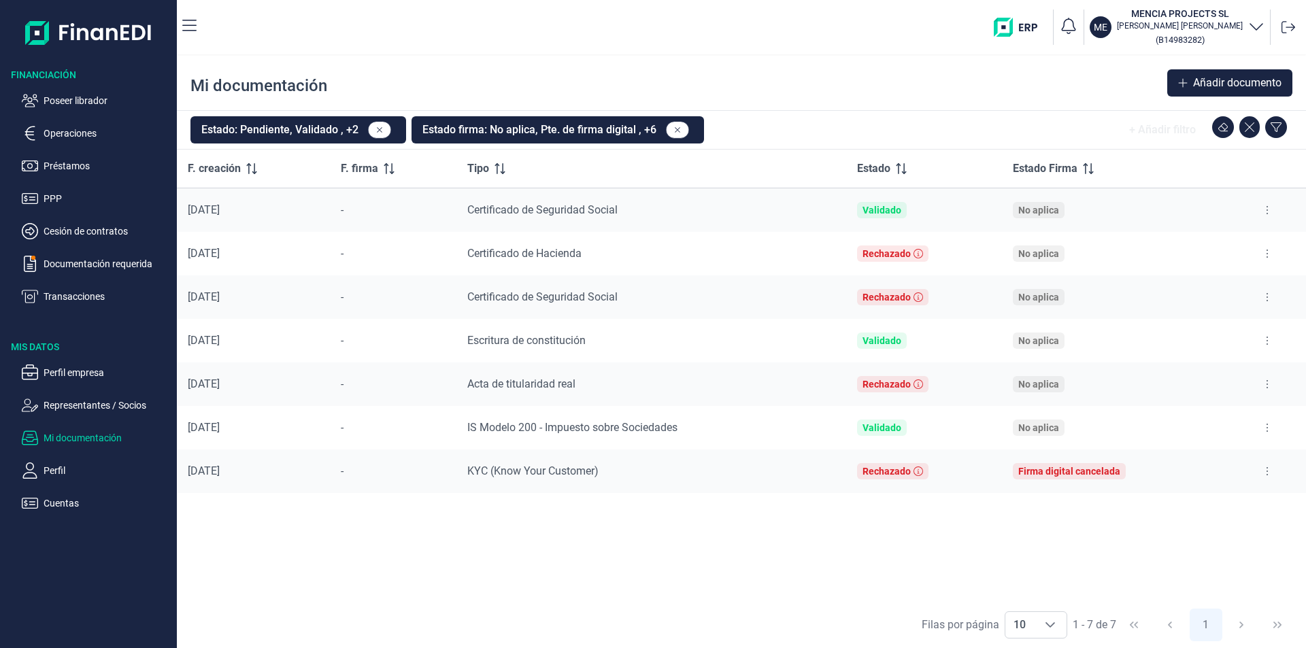
click at [1268, 380] on icon at bounding box center [1267, 384] width 3 height 11
click at [1206, 420] on span "Ver documento" at bounding box center [1183, 419] width 65 height 14
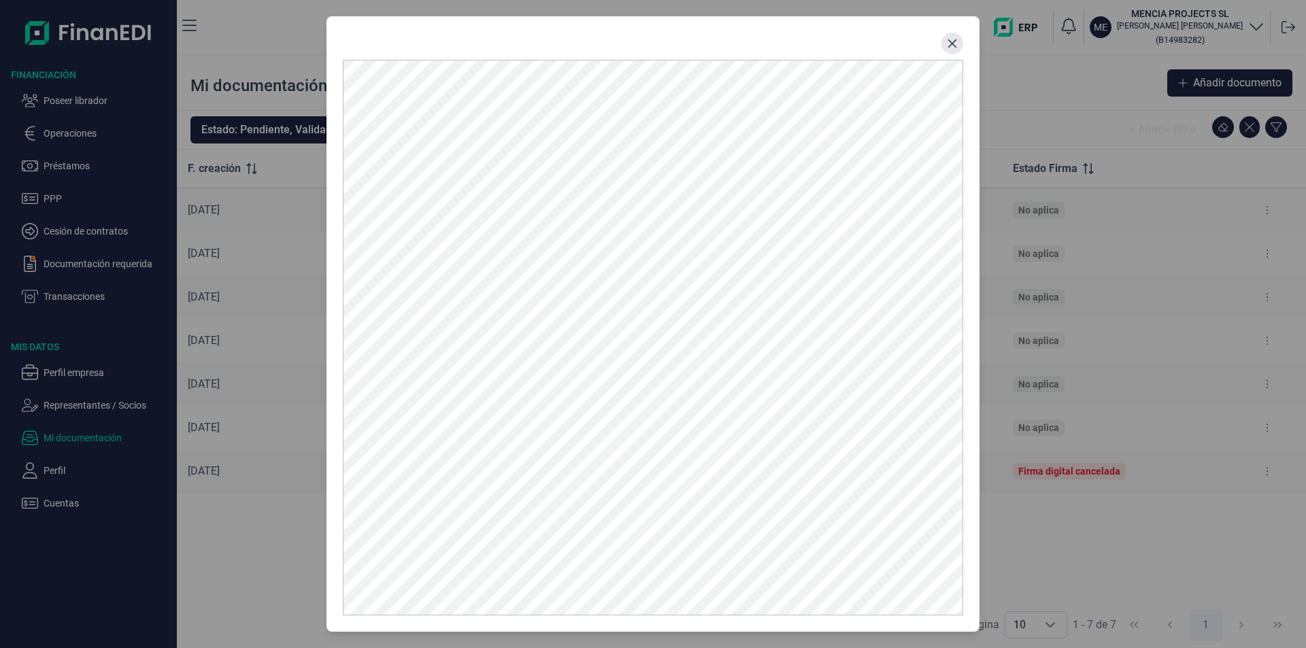
click at [953, 41] on icon "Close" at bounding box center [952, 43] width 11 height 11
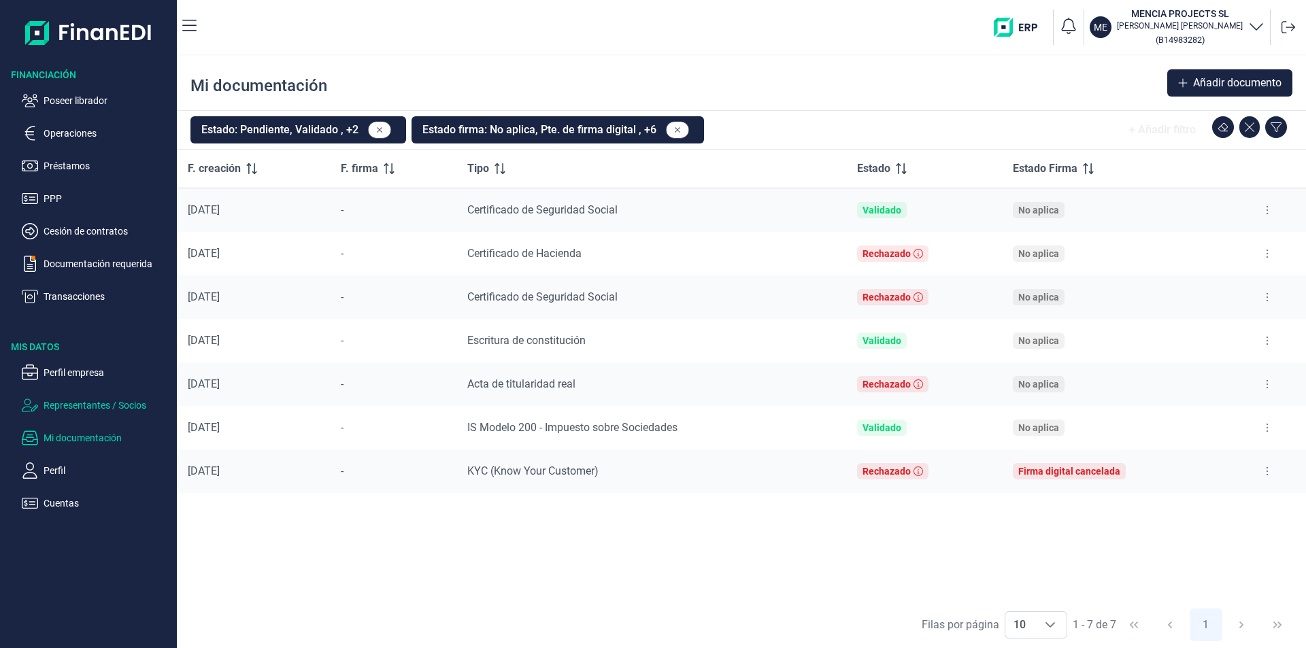
click at [90, 401] on p "Representantes / Socios" at bounding box center [108, 405] width 128 height 16
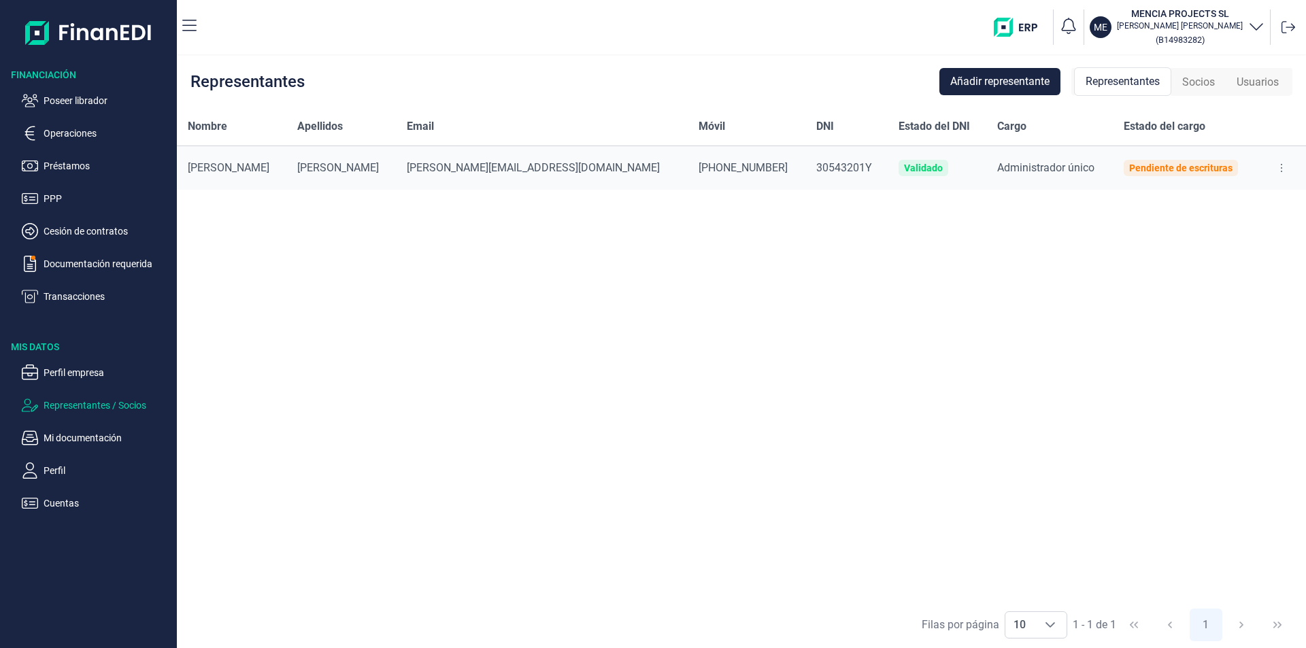
click at [1277, 166] on button at bounding box center [1281, 168] width 24 height 22
click at [1234, 203] on span "Editar representante" at bounding box center [1225, 202] width 86 height 14
select select "ES"
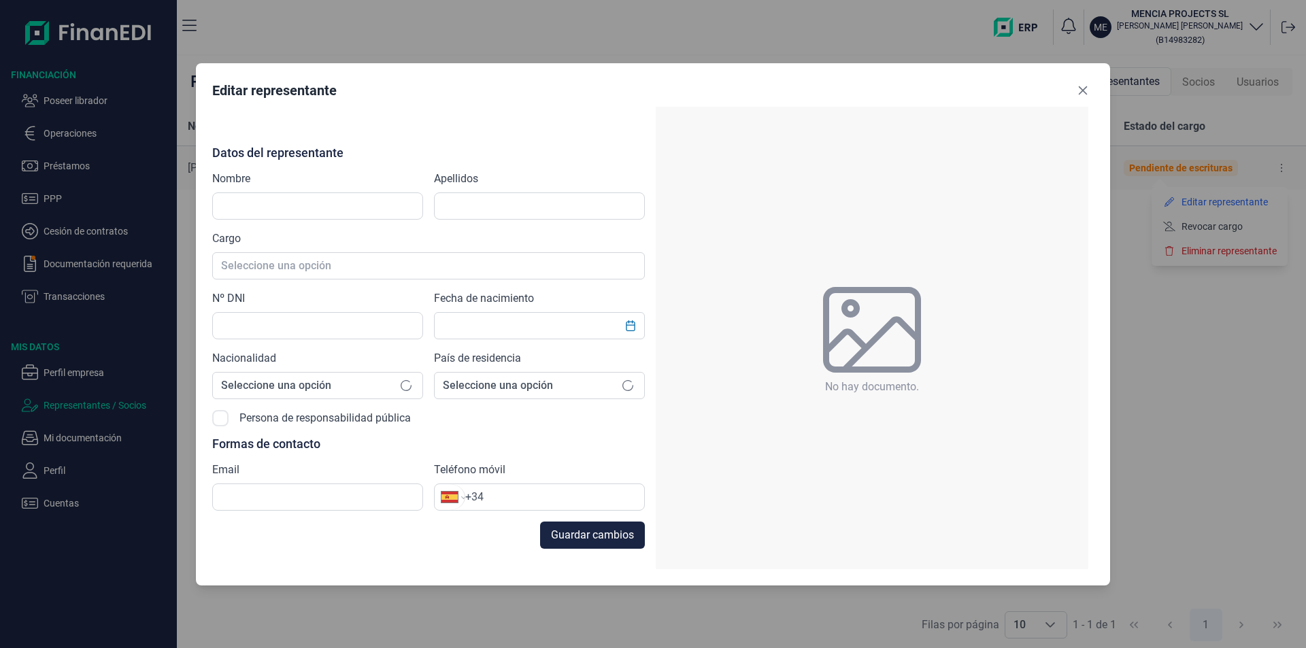
type input "[PERSON_NAME]"
type input "30543201Y"
type input "[PERSON_NAME][EMAIL_ADDRESS][DOMAIN_NAME]"
type input "[PHONE_NUMBER]"
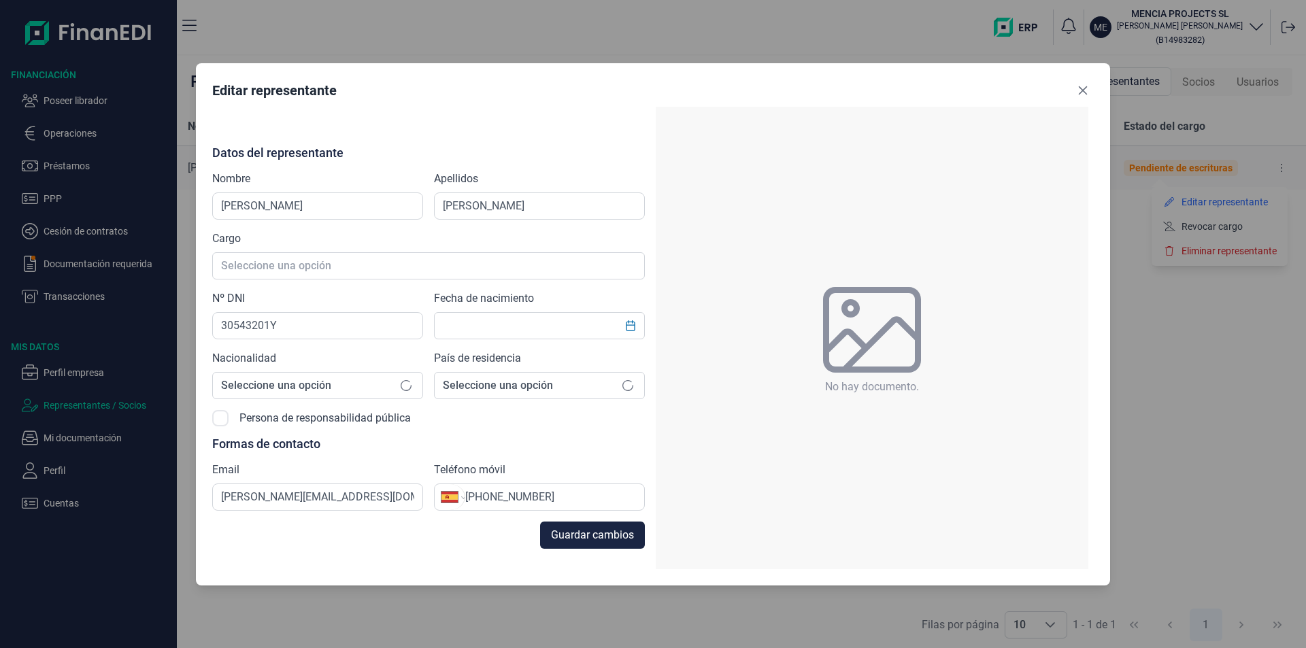
type input "[DATE]"
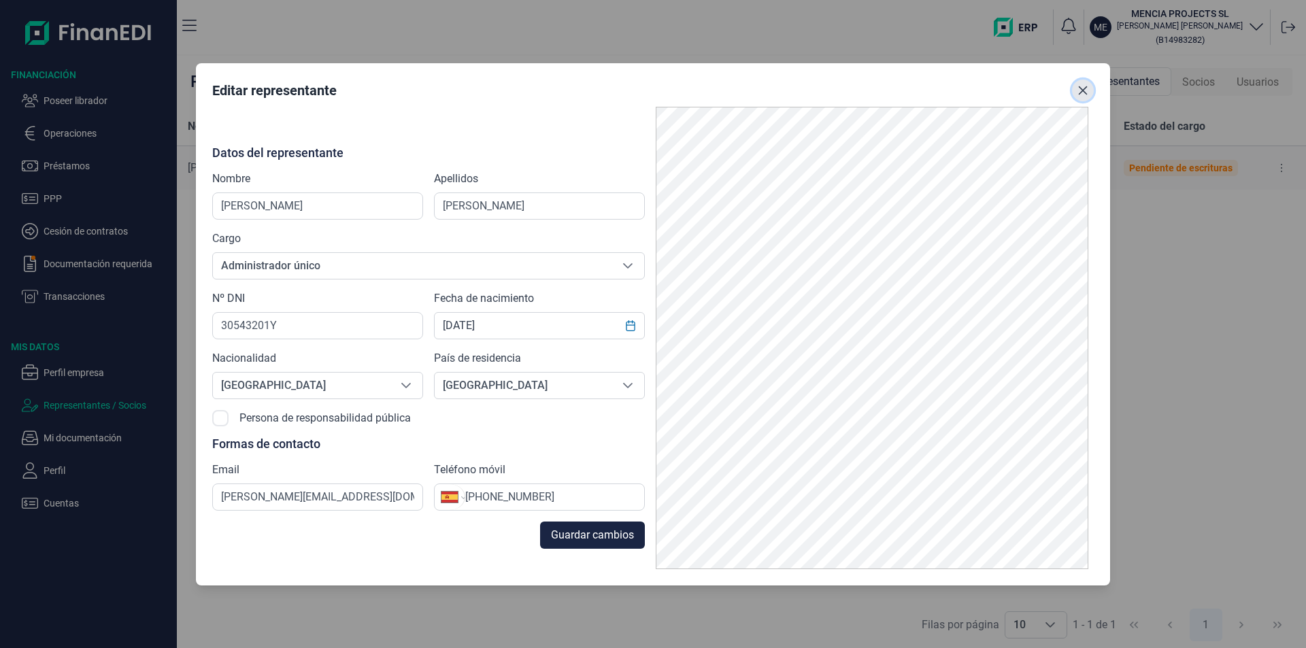
click at [1080, 90] on icon "Close" at bounding box center [1083, 90] width 11 height 11
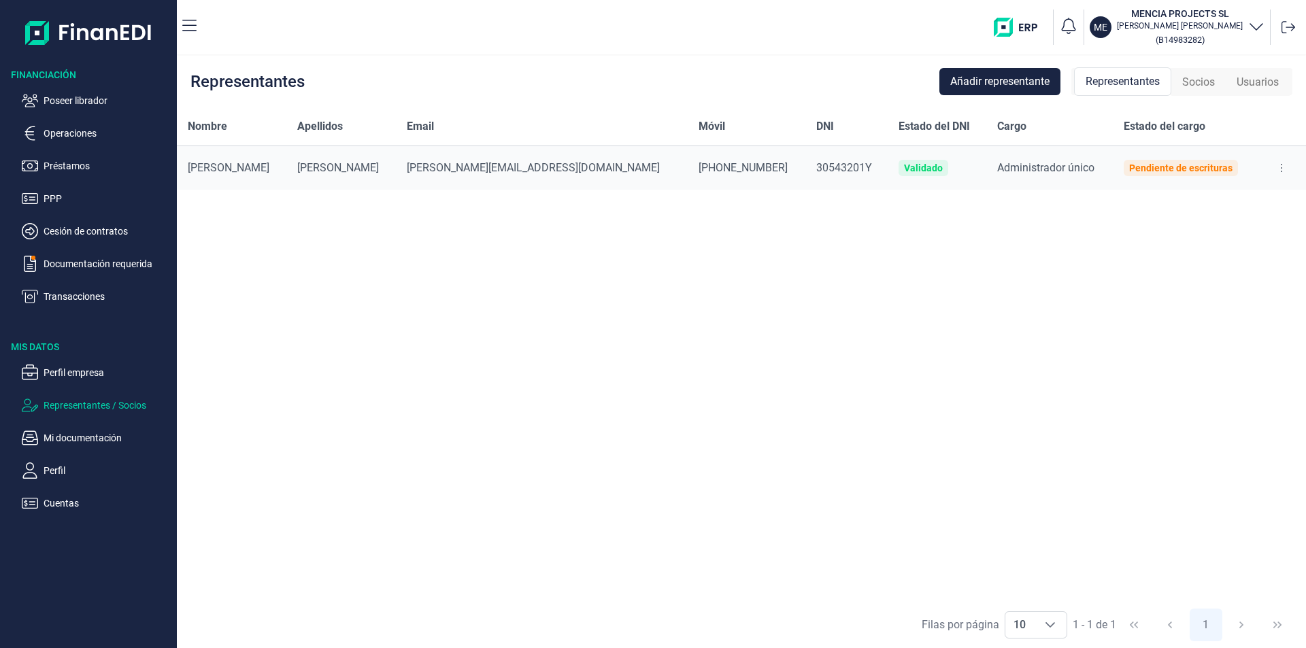
click at [1201, 84] on span "Socios" at bounding box center [1198, 82] width 33 height 16
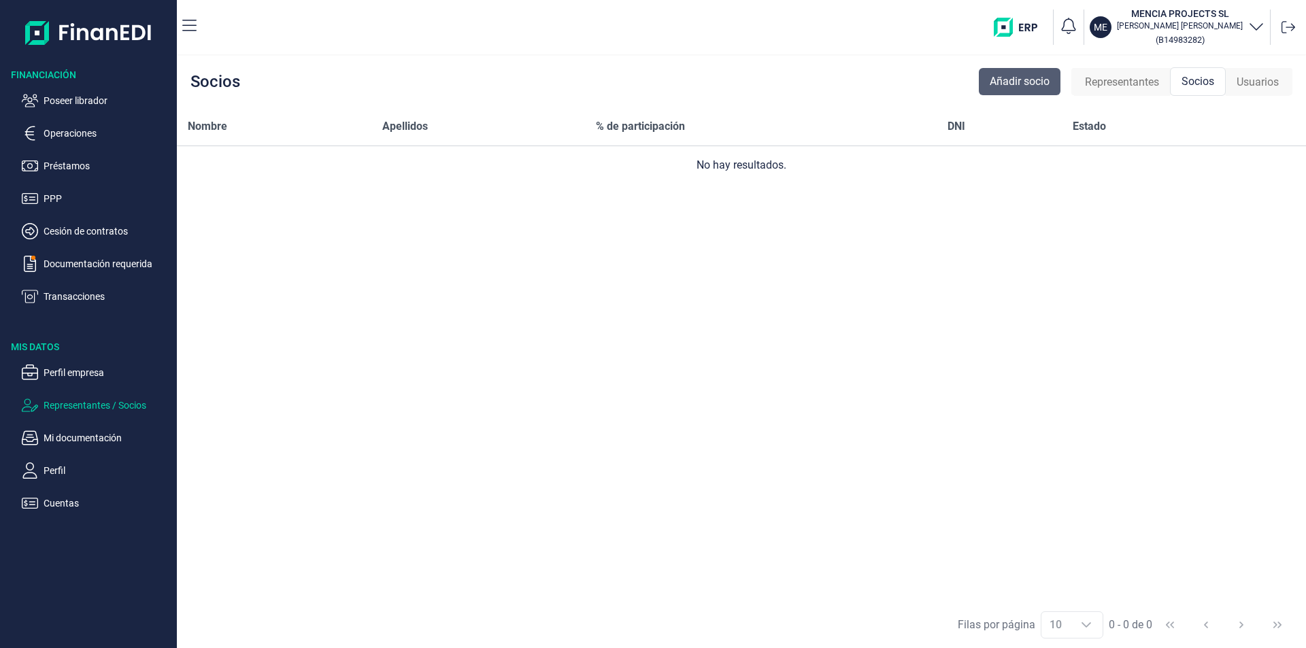
click at [1011, 85] on span "Añadir socio" at bounding box center [1020, 81] width 60 height 16
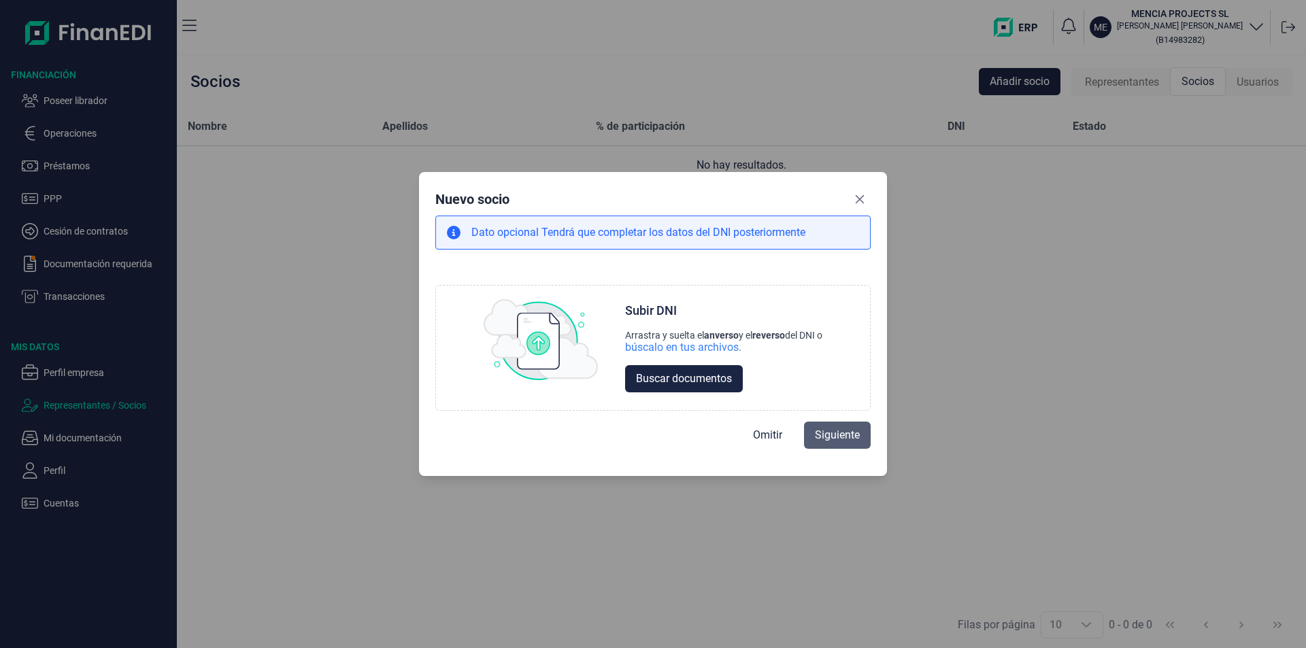
click at [839, 434] on span "Siguiente" at bounding box center [837, 435] width 45 height 16
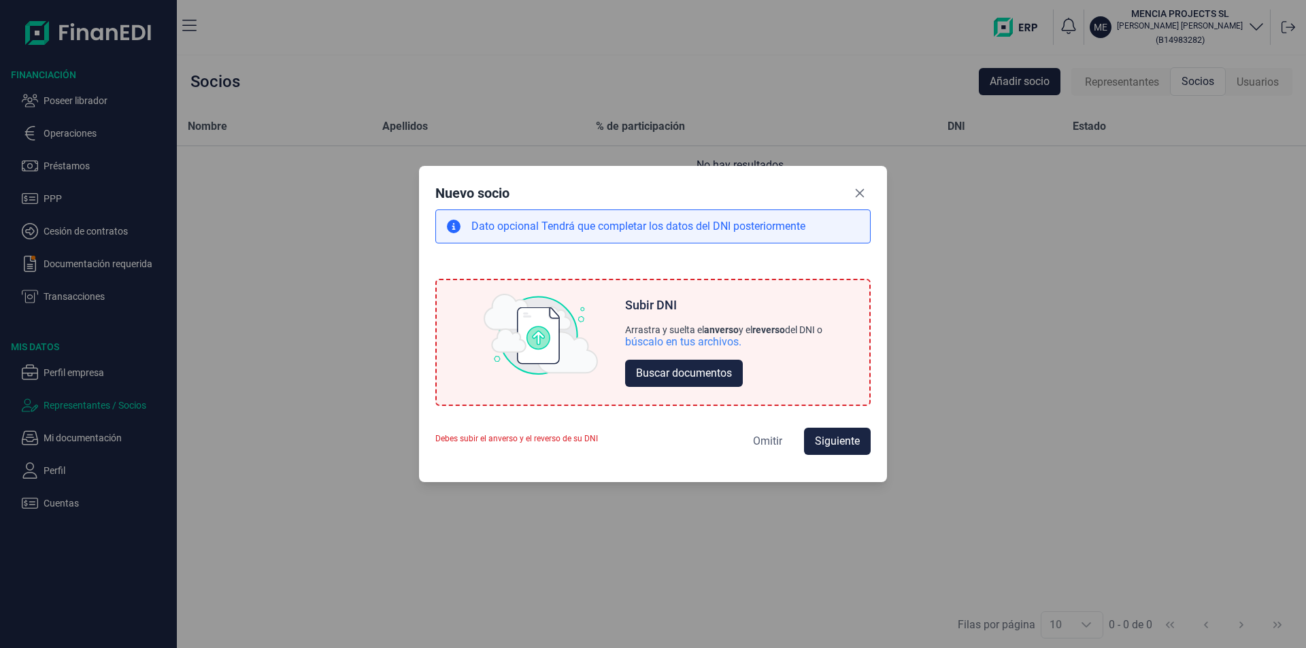
click at [769, 437] on span "Omitir" at bounding box center [767, 441] width 29 height 16
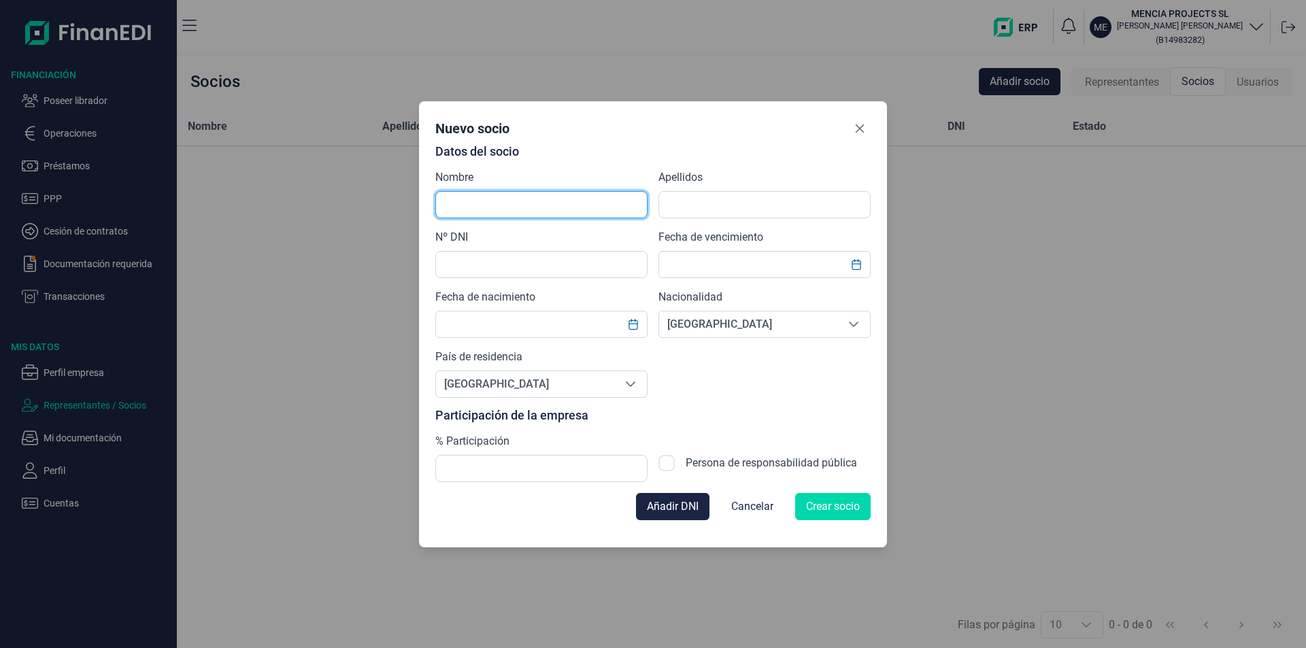
click at [495, 204] on input "text" at bounding box center [541, 204] width 212 height 27
type input "i"
type input "[PERSON_NAME]"
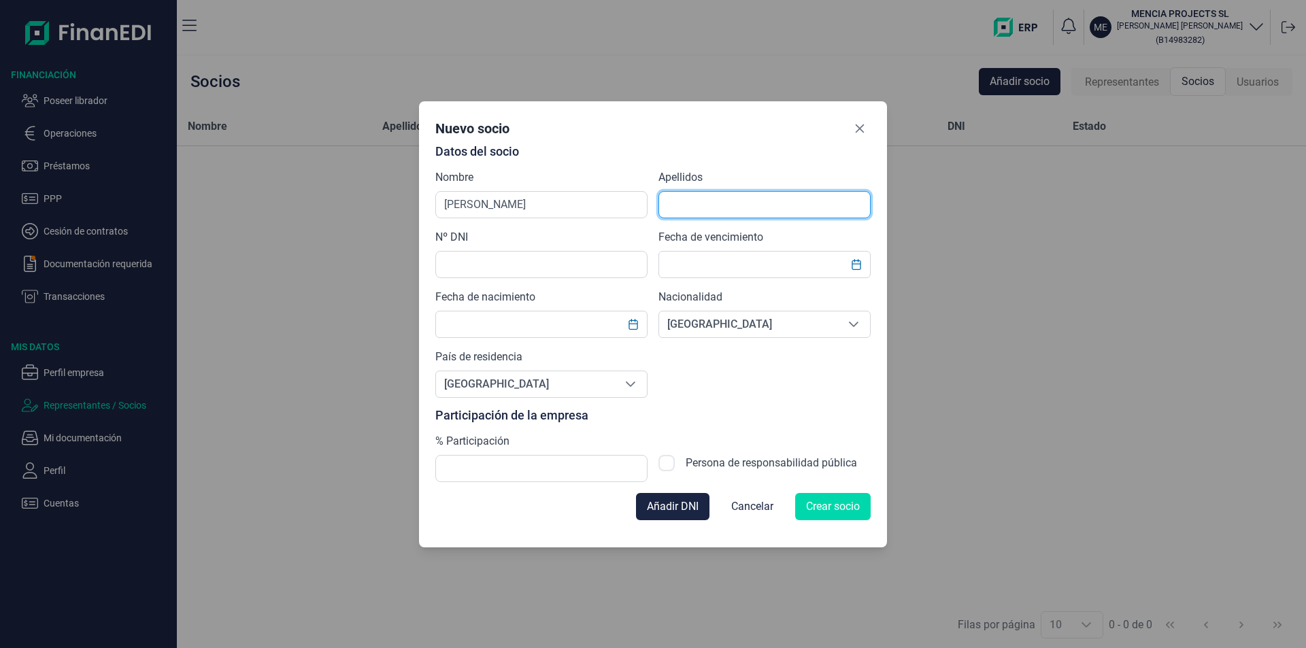
click at [673, 205] on input "text" at bounding box center [764, 204] width 212 height 27
type input "[PERSON_NAME]"
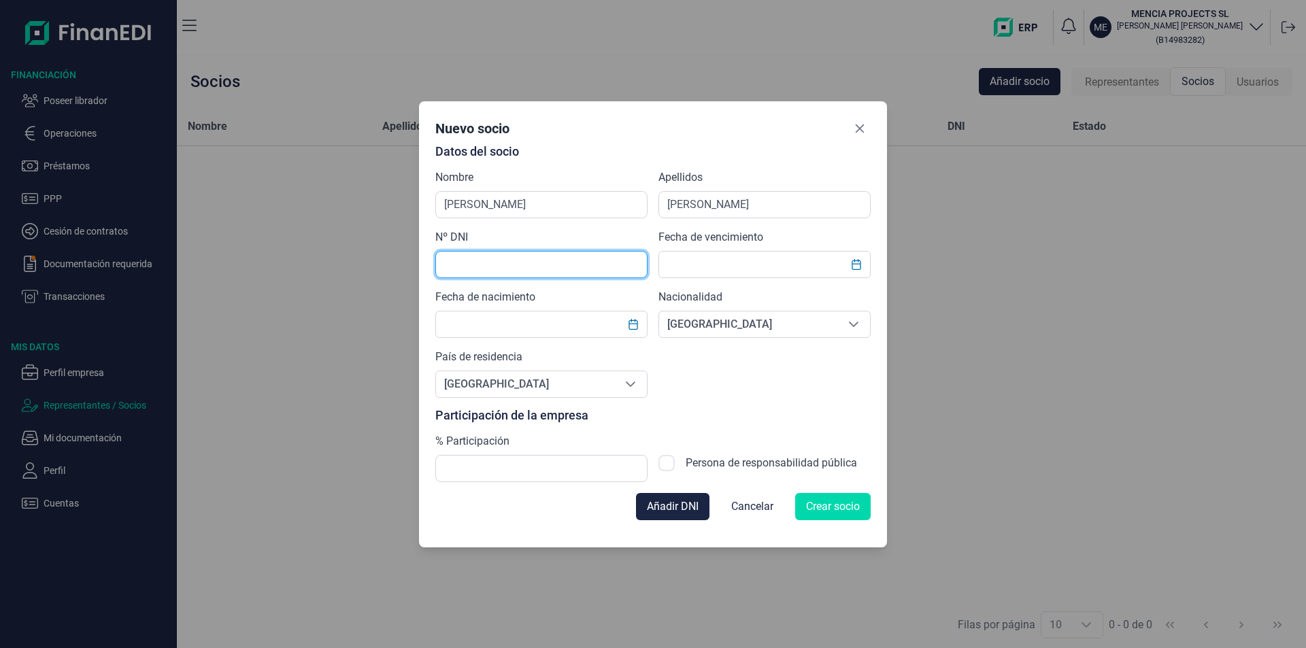
click at [473, 269] on input "text" at bounding box center [541, 264] width 212 height 27
click at [456, 261] on input "30543201Y" at bounding box center [541, 264] width 212 height 27
click at [469, 263] on input "30543201Y" at bounding box center [541, 264] width 212 height 27
click at [480, 263] on input "30543201Y" at bounding box center [541, 264] width 212 height 27
type input "30543201Y"
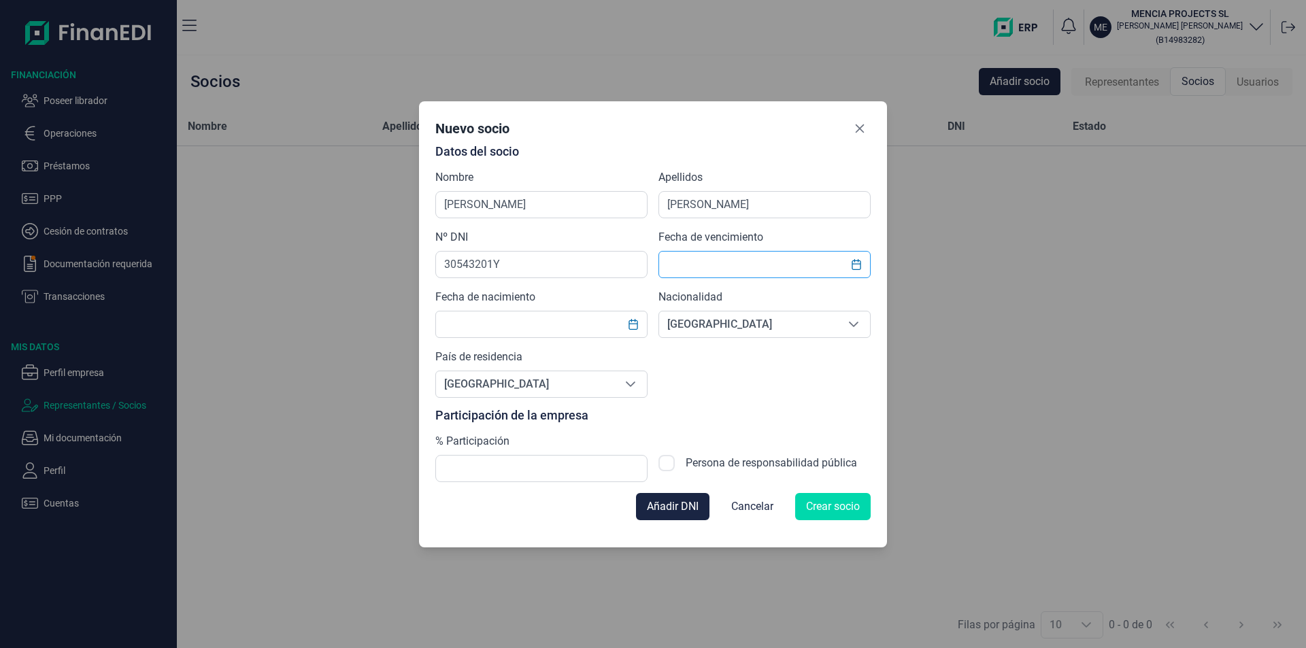
click at [692, 269] on input "text" at bounding box center [764, 264] width 212 height 27
type input "[DATE]"
click at [507, 324] on input "text" at bounding box center [541, 324] width 212 height 27
type input "[DATE]"
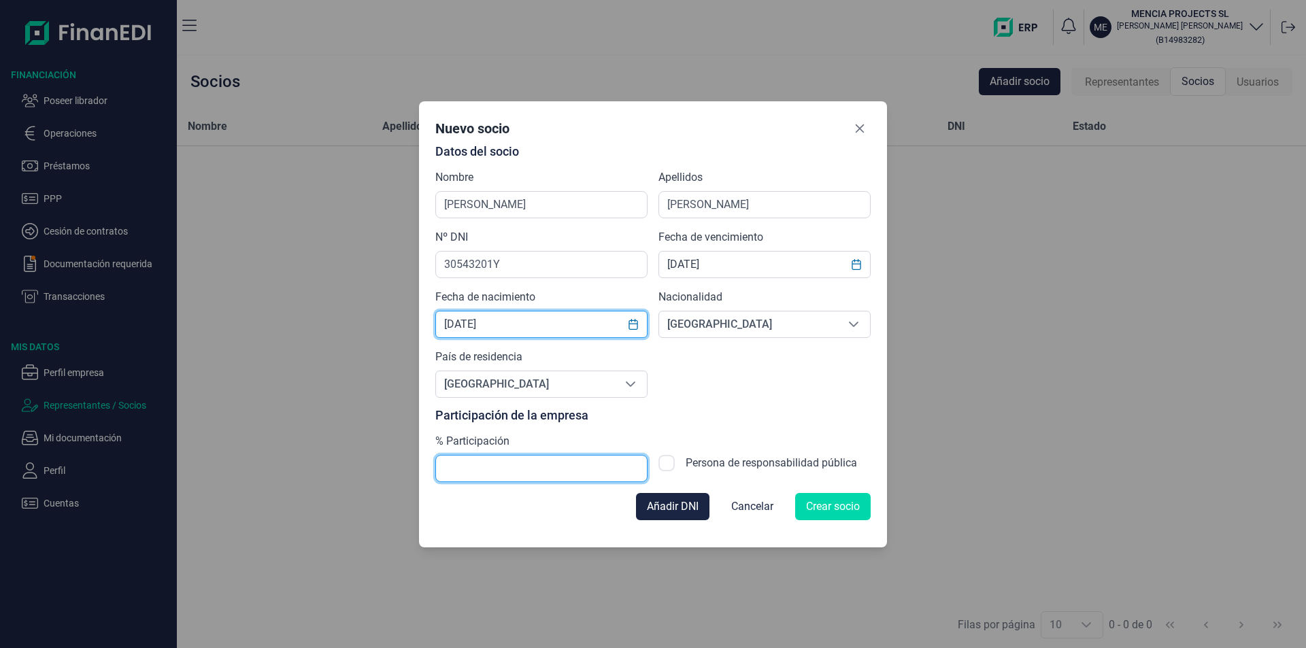
click at [465, 470] on input "text" at bounding box center [541, 468] width 212 height 27
type input "100,00"
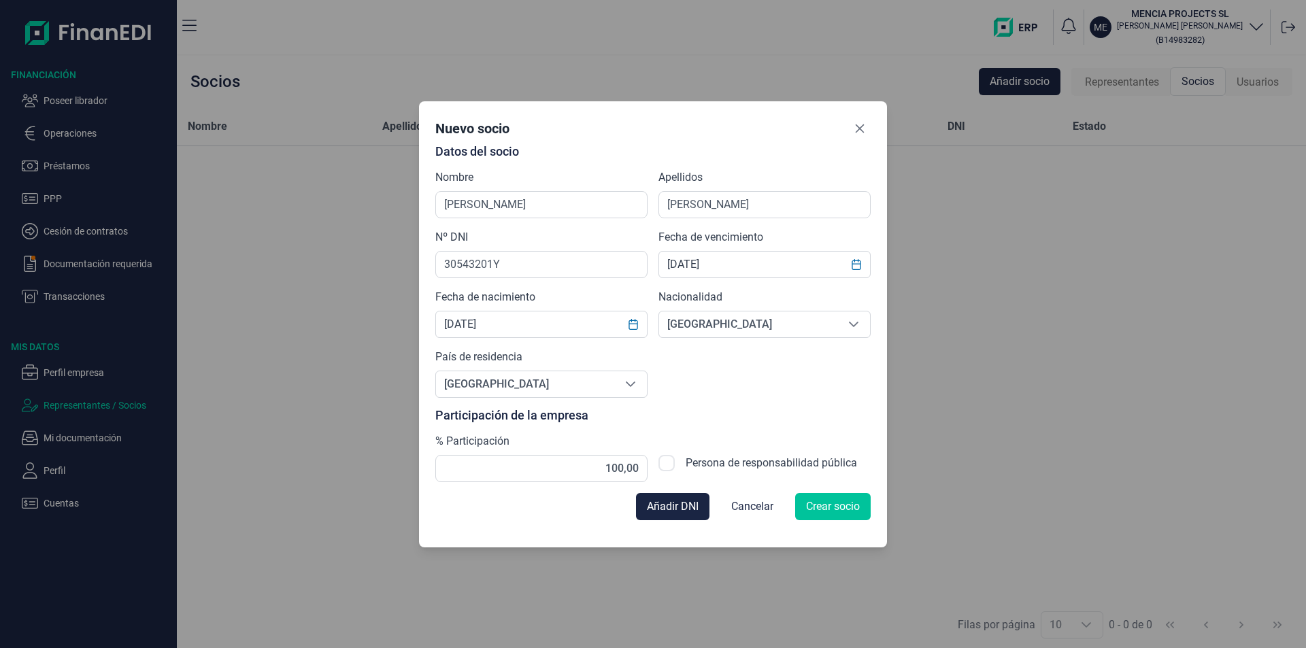
click at [843, 503] on span "Crear socio" at bounding box center [833, 507] width 54 height 16
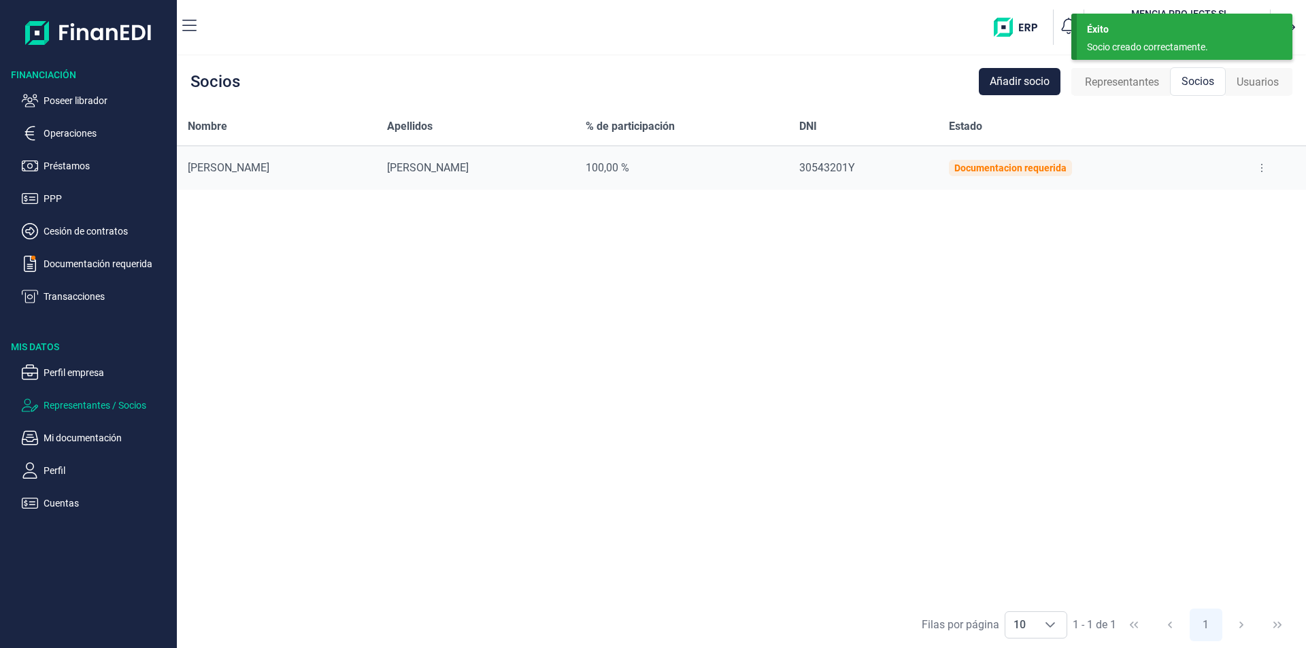
click at [878, 243] on div "Nombre Apellidos % de participación DNI Estado [PERSON_NAME] [PERSON_NAME] 100,…" at bounding box center [741, 354] width 1129 height 494
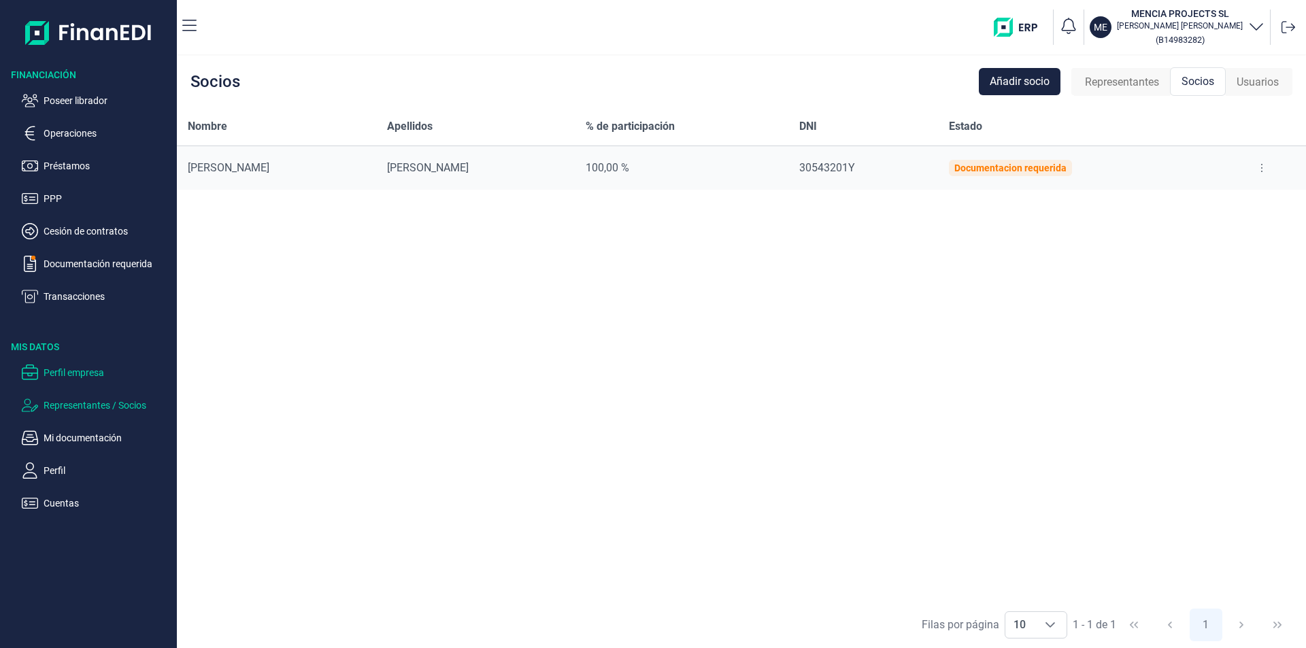
click at [86, 369] on p "Perfil empresa" at bounding box center [108, 373] width 128 height 16
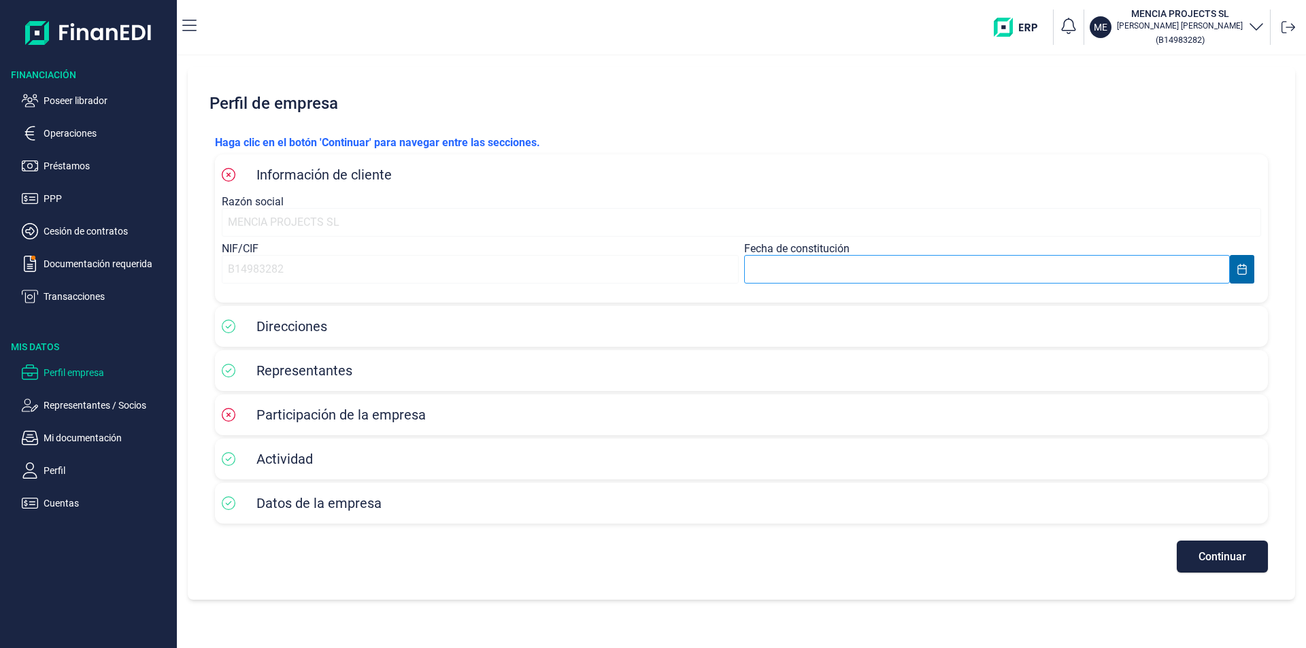
click at [765, 275] on input "text" at bounding box center [987, 269] width 486 height 29
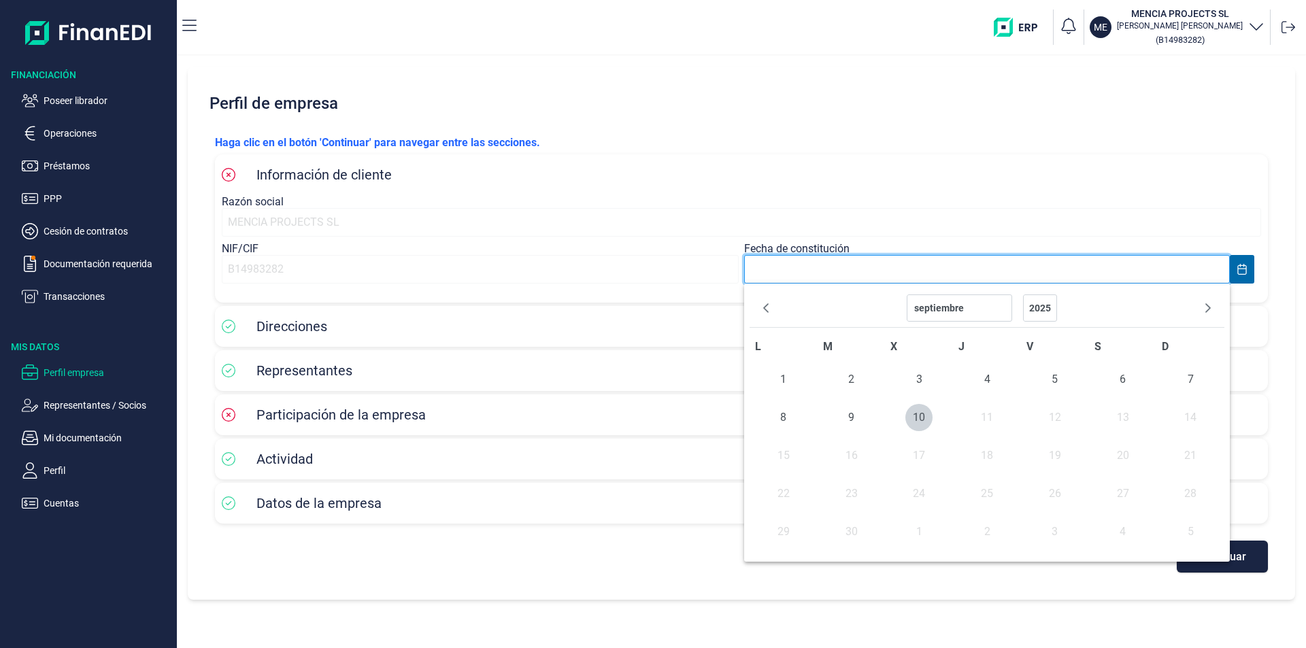
click at [765, 275] on input "text" at bounding box center [987, 269] width 486 height 29
type input "[DATE]"
select select "9"
select select "2013"
type input "[DATE]"
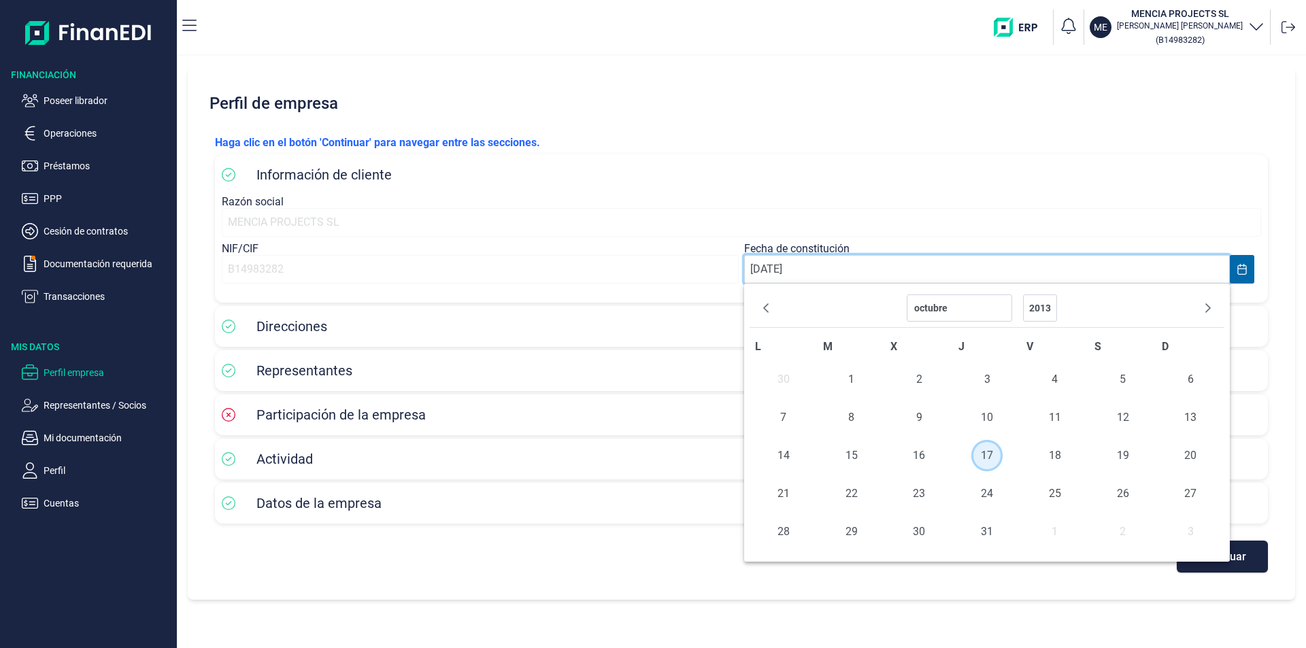
click at [986, 452] on span "17" at bounding box center [986, 455] width 27 height 27
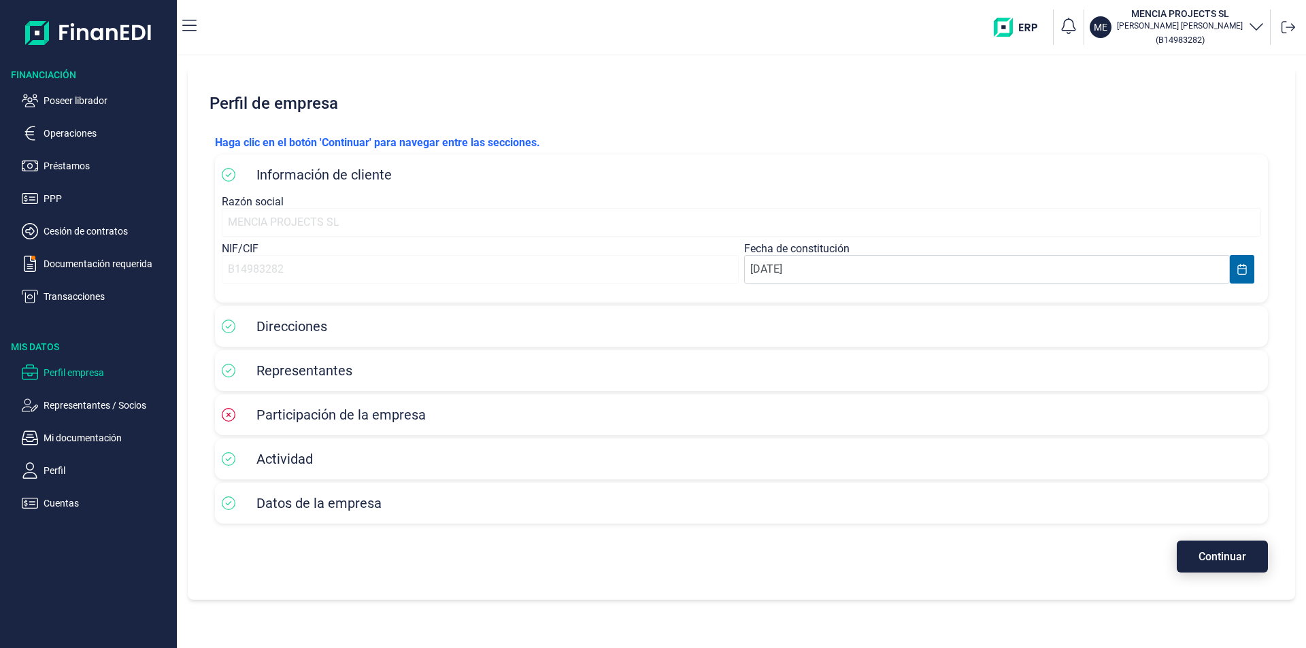
click at [1210, 556] on span "Continuar" at bounding box center [1223, 557] width 48 height 10
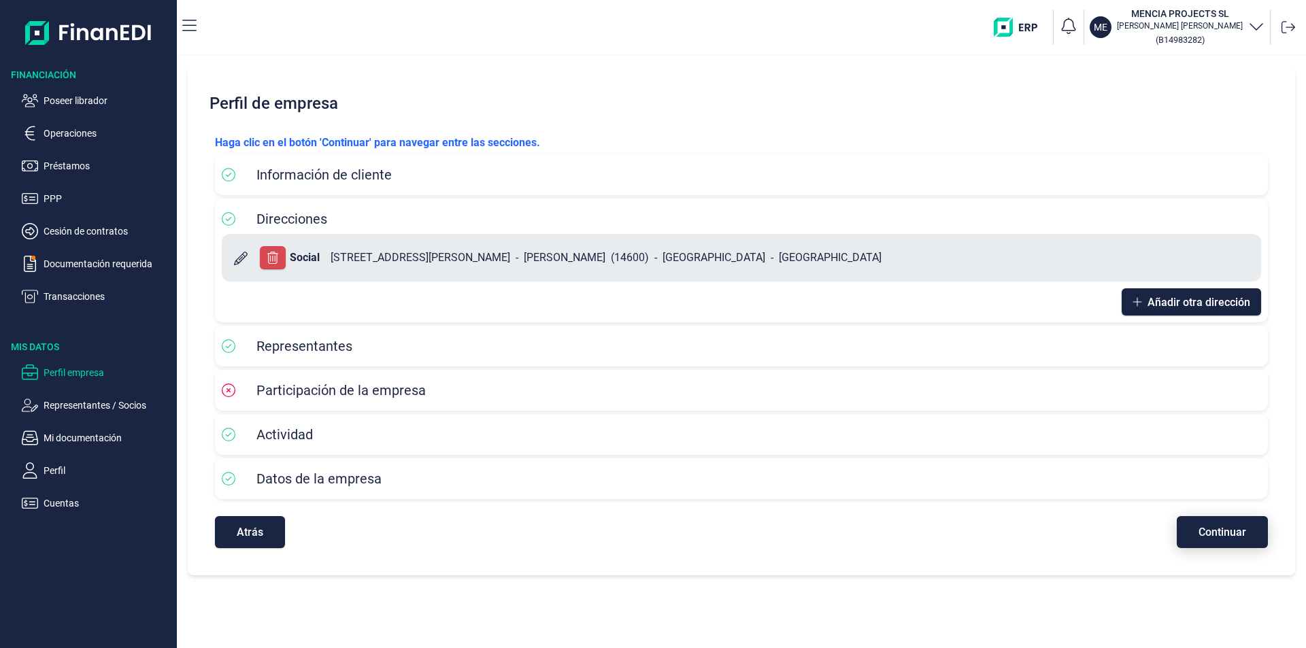
click at [1215, 535] on span "Continuar" at bounding box center [1223, 532] width 48 height 10
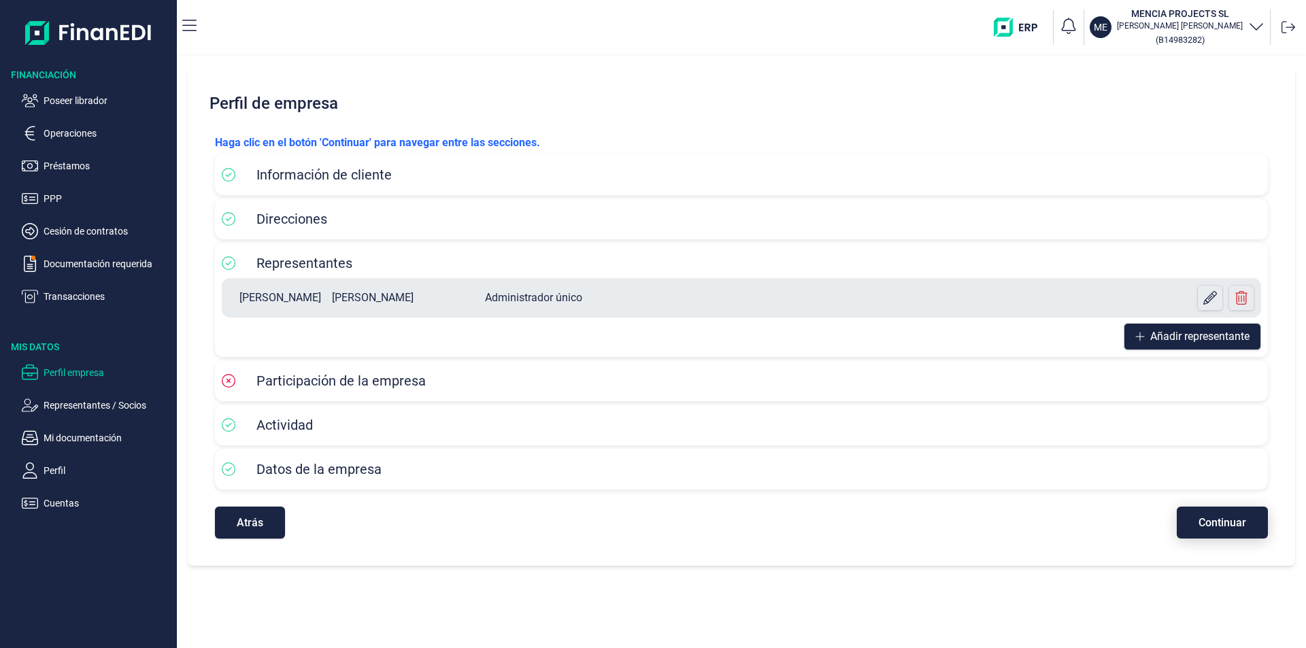
click at [1215, 527] on span "Continuar" at bounding box center [1223, 523] width 48 height 10
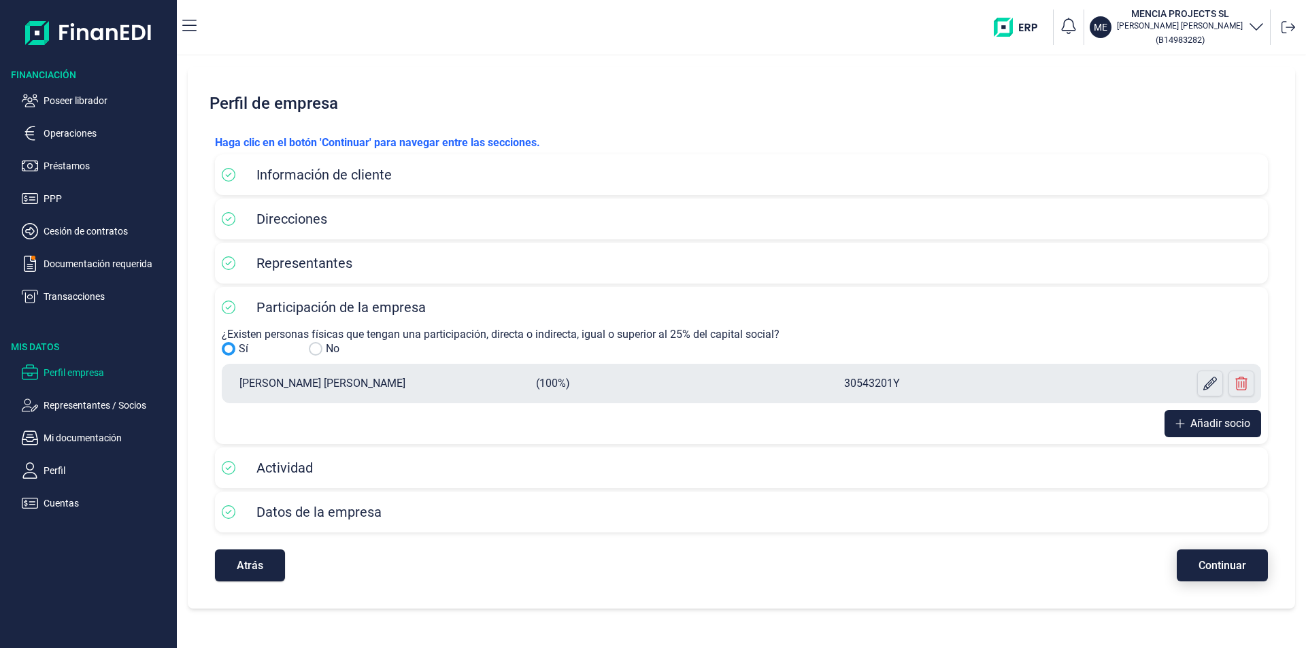
click at [1208, 565] on span "Continuar" at bounding box center [1223, 566] width 48 height 10
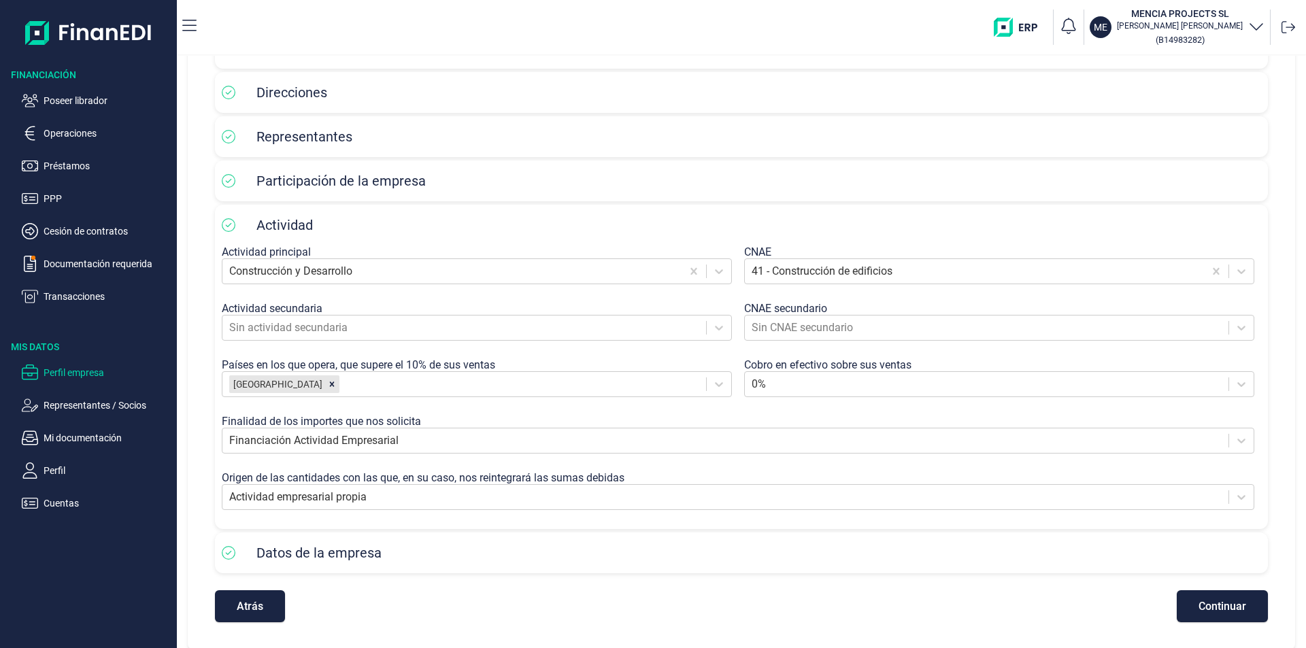
scroll to position [128, 0]
click at [1218, 608] on span "Continuar" at bounding box center [1223, 605] width 48 height 10
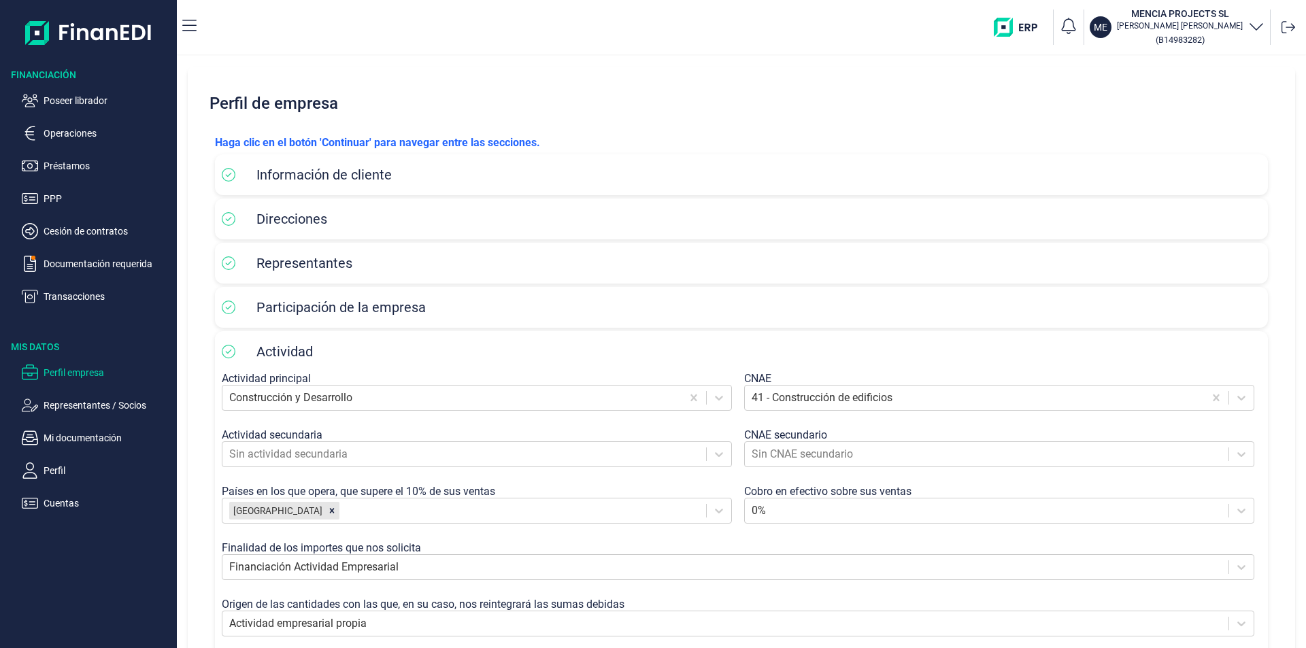
select select "ES"
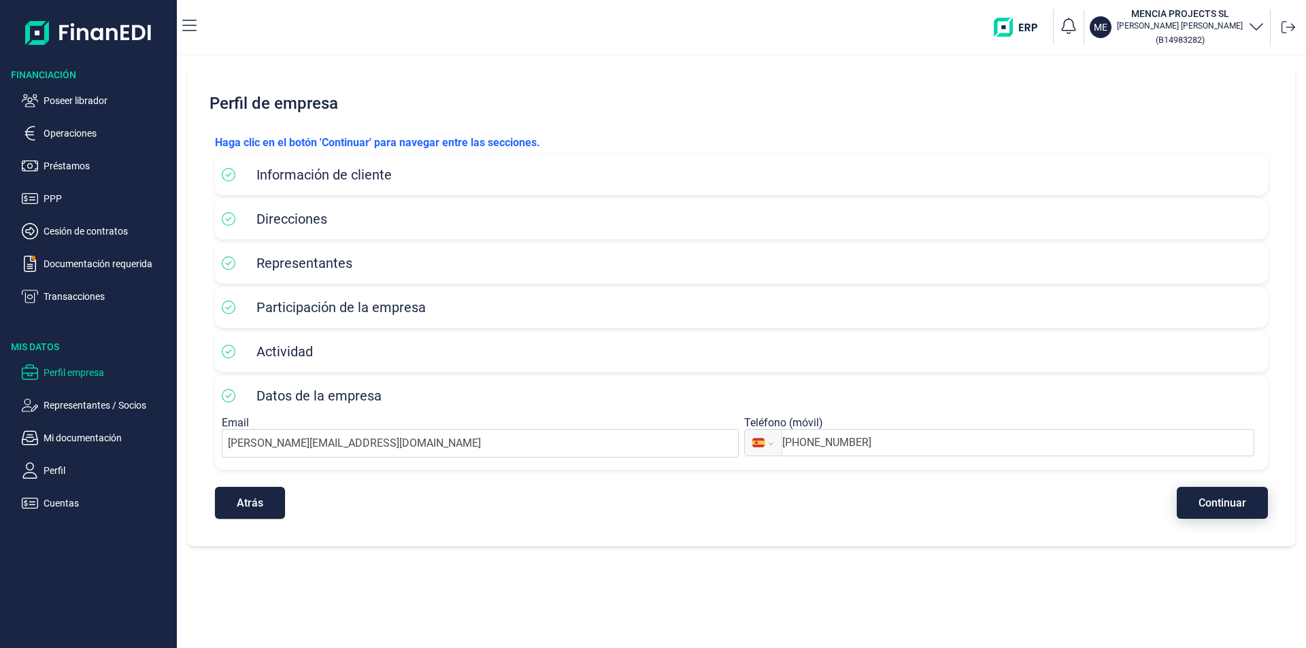
click at [1227, 502] on span "Continuar" at bounding box center [1223, 503] width 48 height 10
